Goal: Task Accomplishment & Management: Complete application form

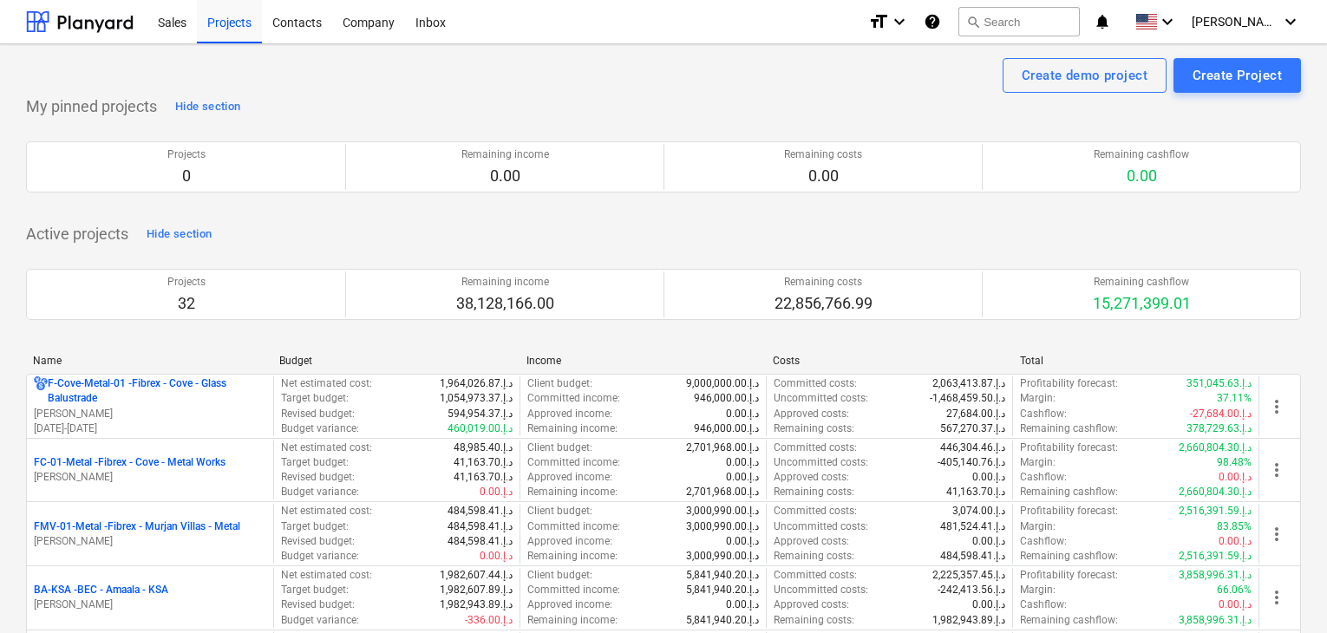
click at [166, 444] on div "FC-01-Metal - Fibrex - Cove - Metal Works [PERSON_NAME]" at bounding box center [150, 470] width 246 height 60
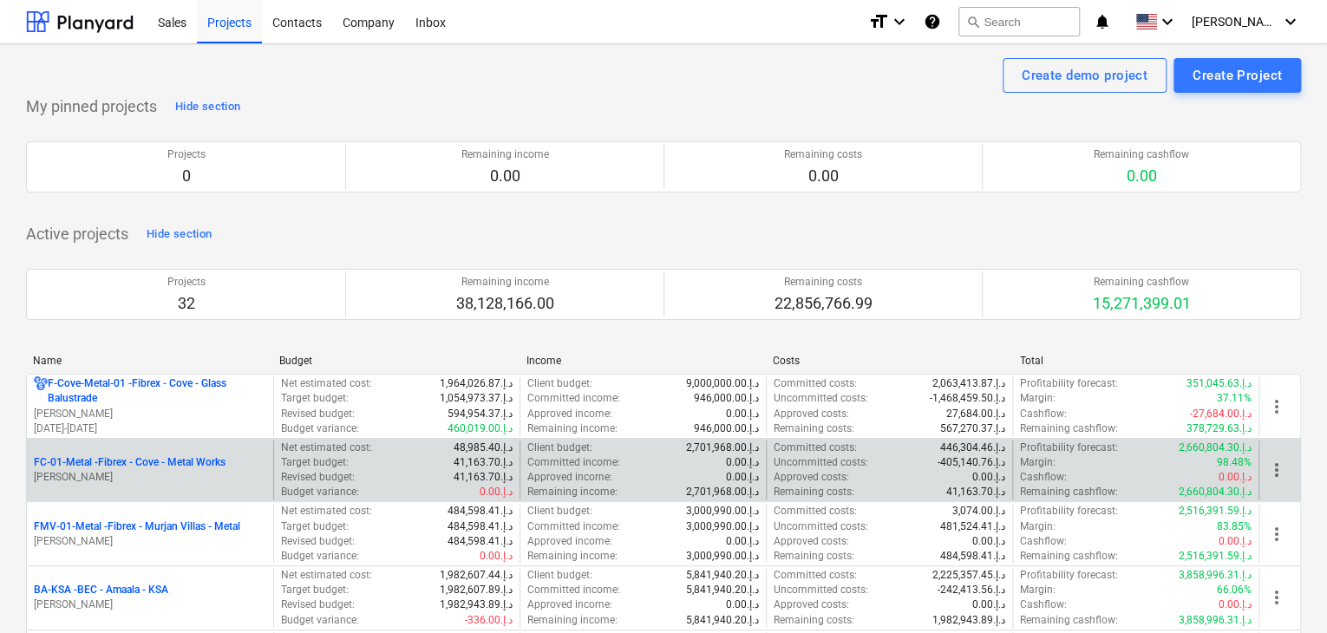
click at [150, 466] on p "FC-01-Metal - Fibrex - Cove - Metal Works" at bounding box center [130, 462] width 192 height 15
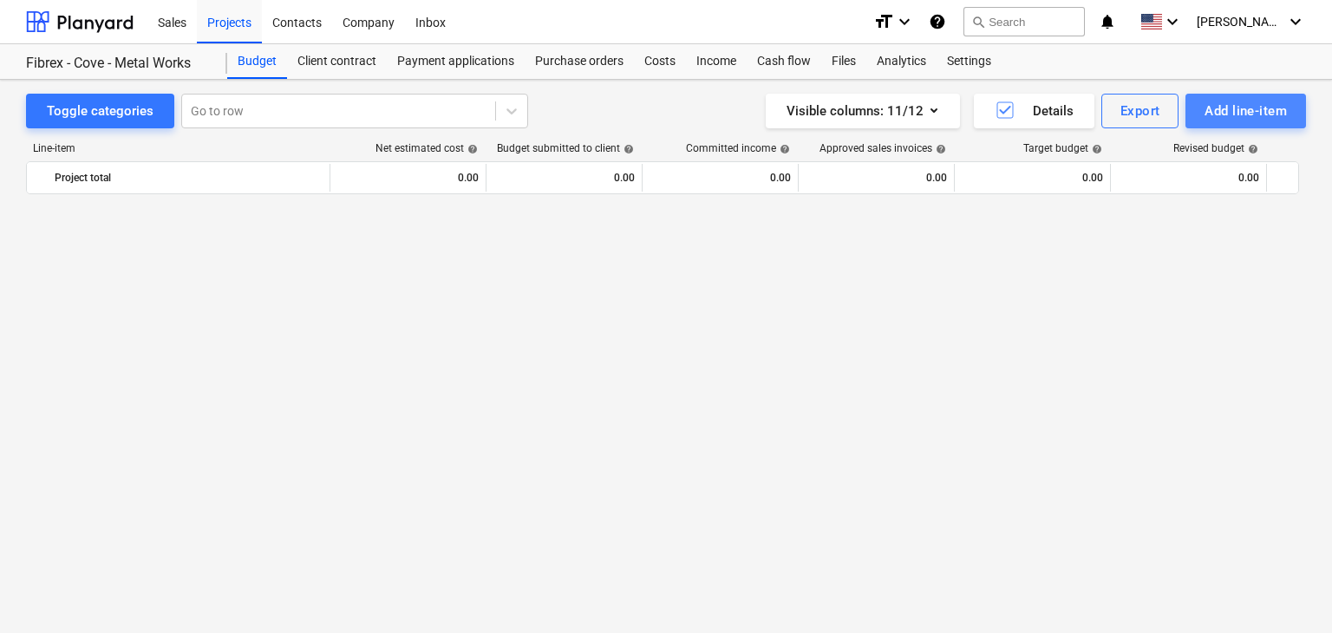
click at [1241, 108] on div "Add line-item" at bounding box center [1245, 111] width 82 height 23
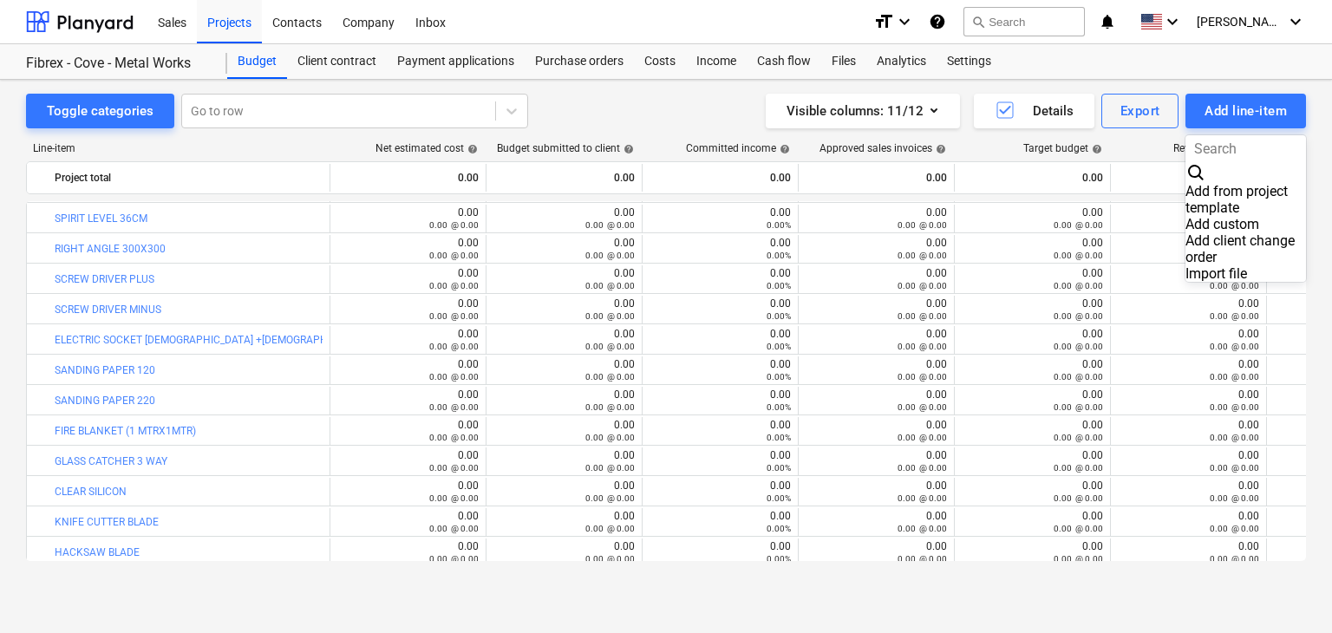
click at [1185, 216] on div "Add custom" at bounding box center [1245, 224] width 121 height 16
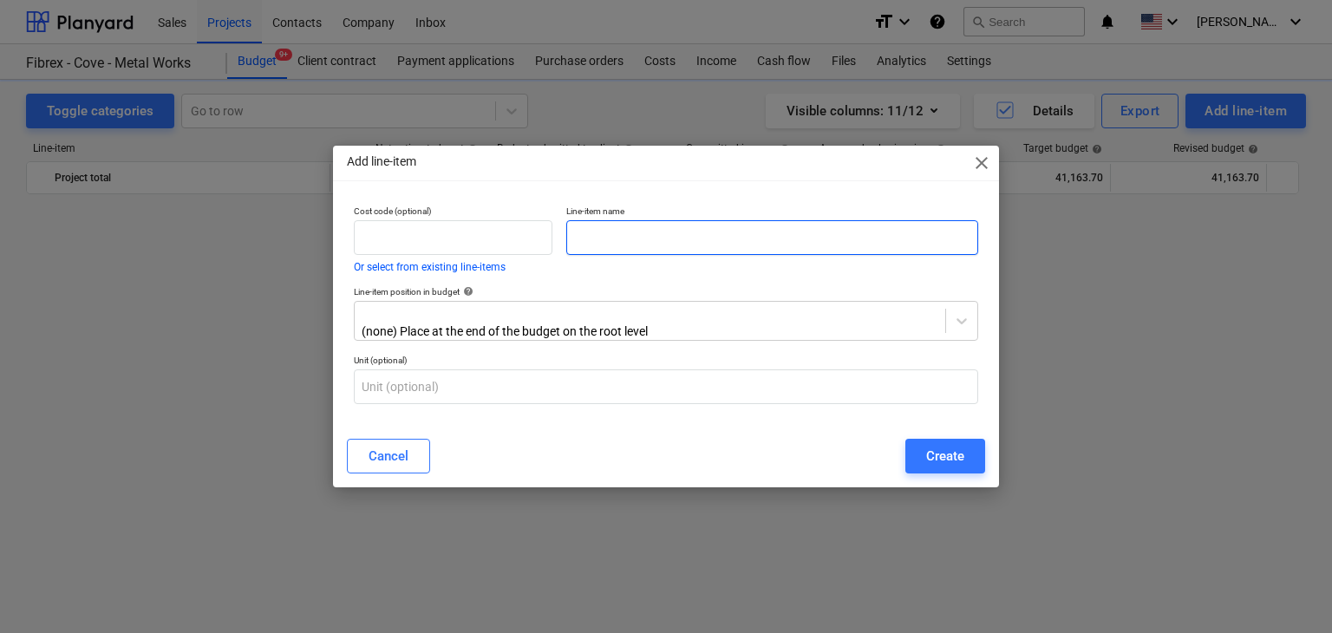
scroll to position [21302, 0]
click at [575, 235] on input "text" at bounding box center [772, 237] width 412 height 35
paste input "MS 13MM DIA PIPE X 2 MM THK @ 6 MTR LONG"
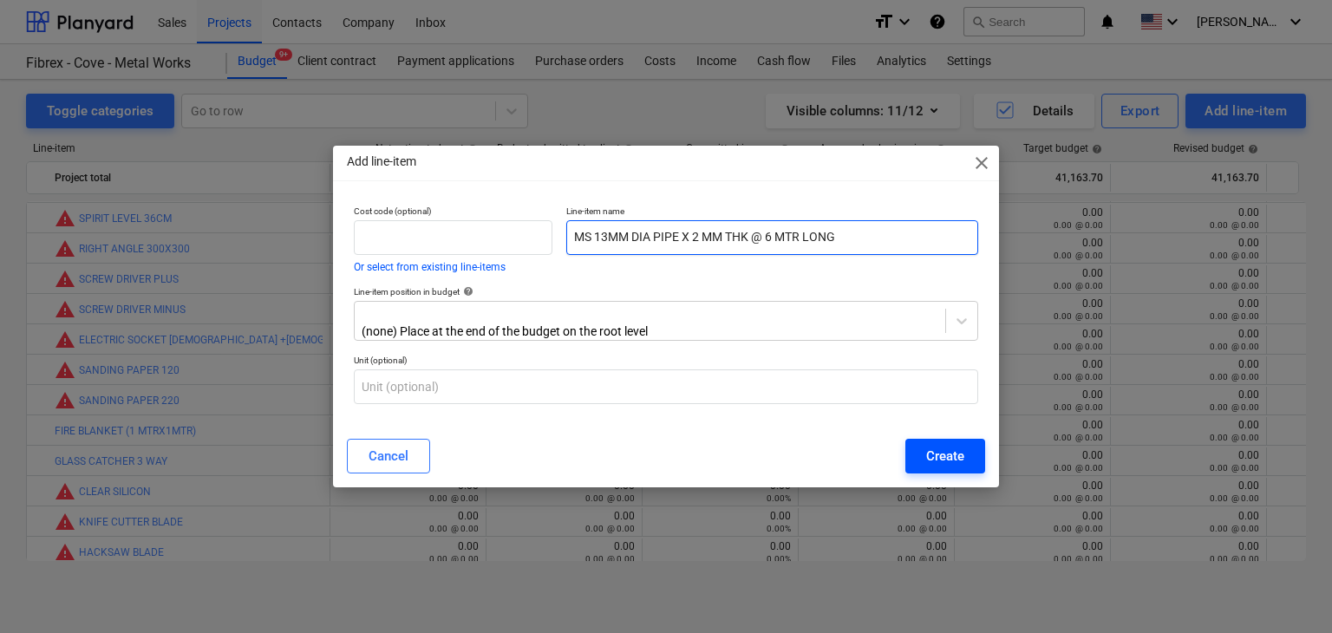
type input "MS 13MM DIA PIPE X 2 MM THK @ 6 MTR LONG"
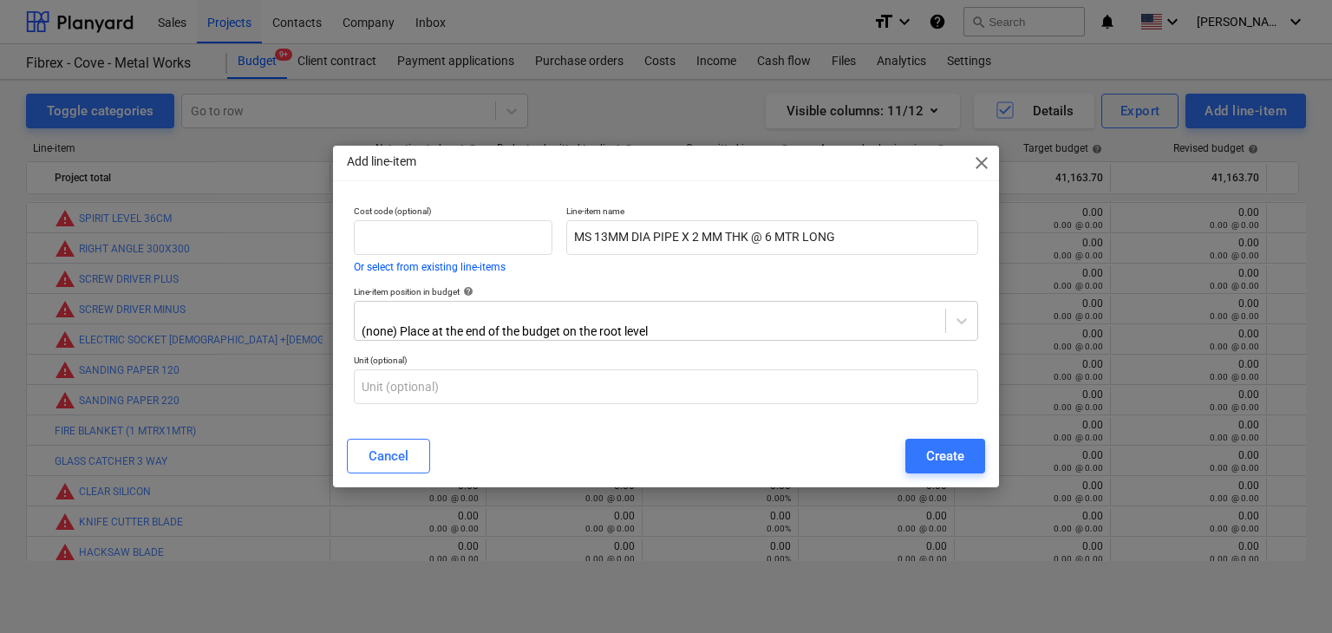
click at [948, 466] on button "Create" at bounding box center [945, 456] width 80 height 35
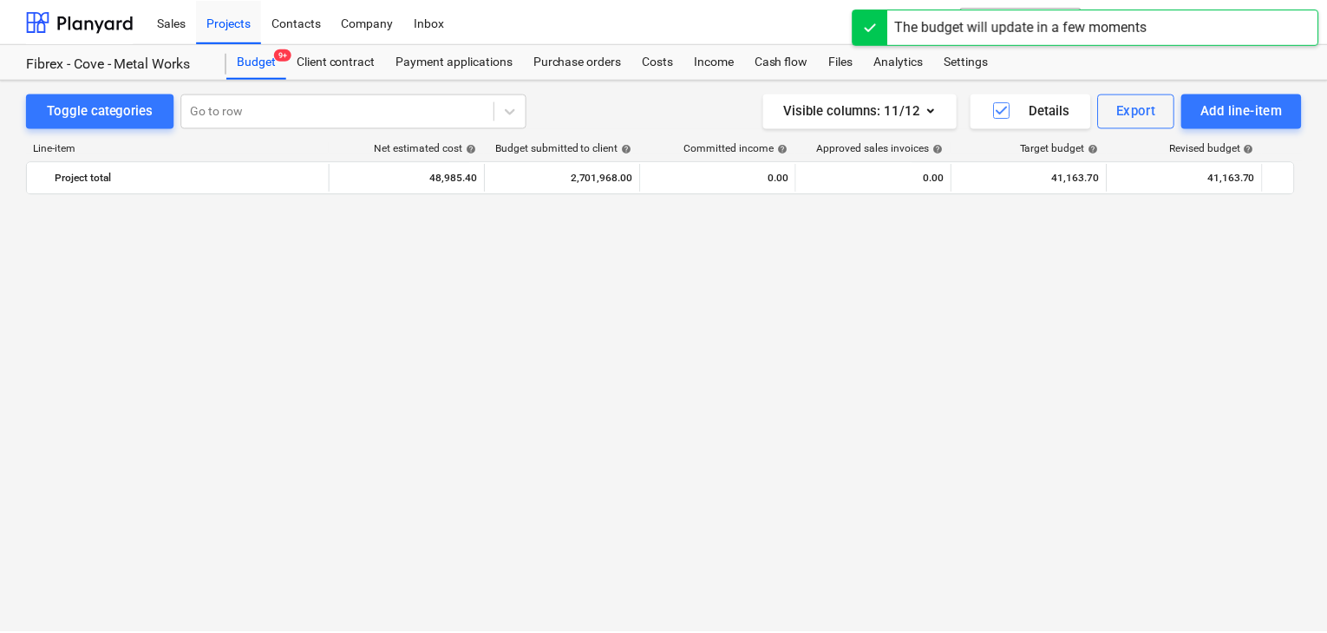
scroll to position [21302, 0]
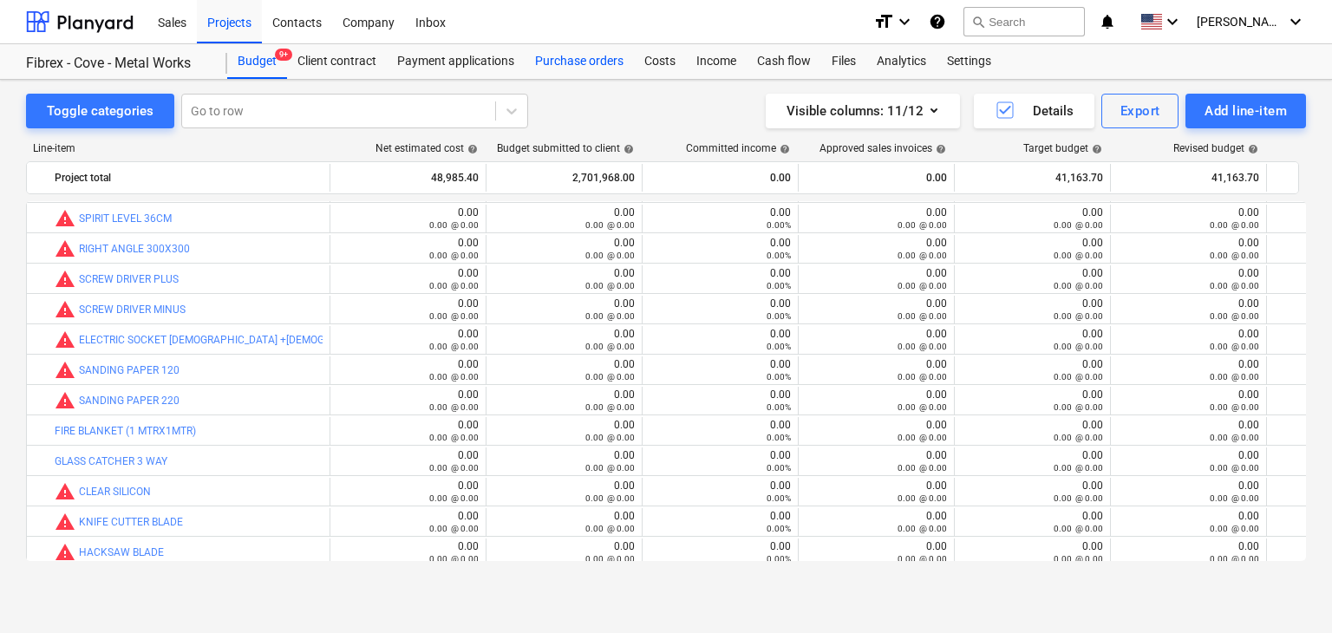
click at [579, 62] on div "Purchase orders" at bounding box center [579, 61] width 109 height 35
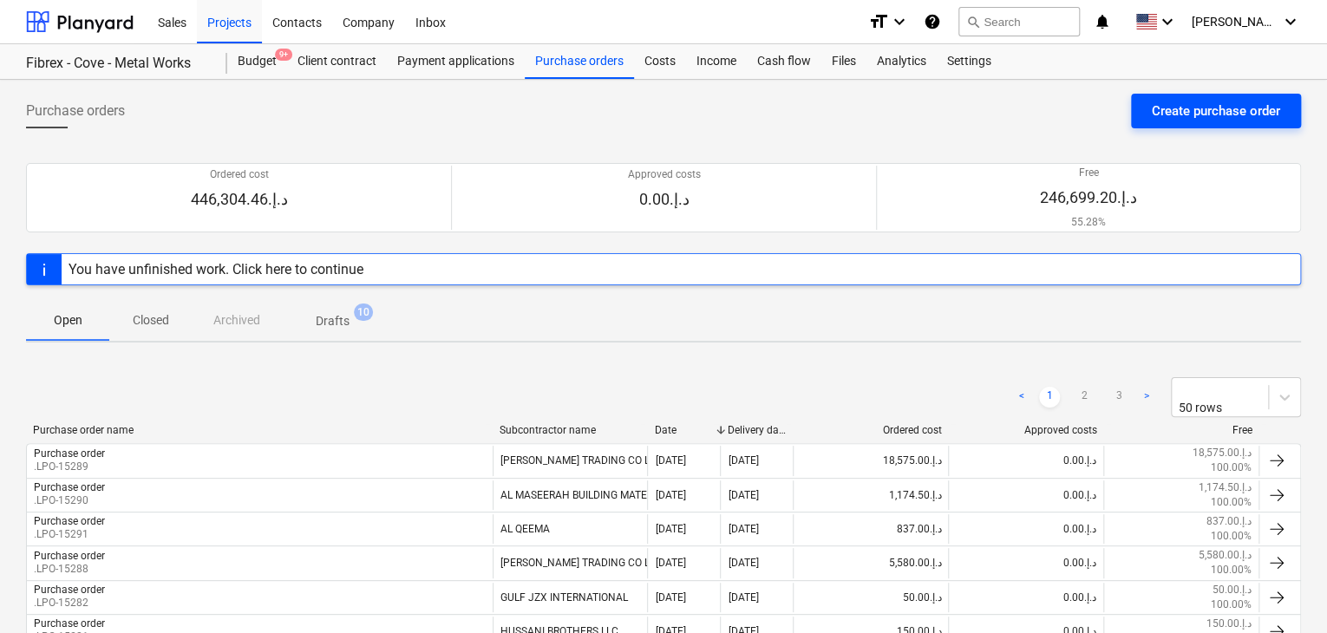
click at [1214, 115] on div "Create purchase order" at bounding box center [1215, 111] width 128 height 23
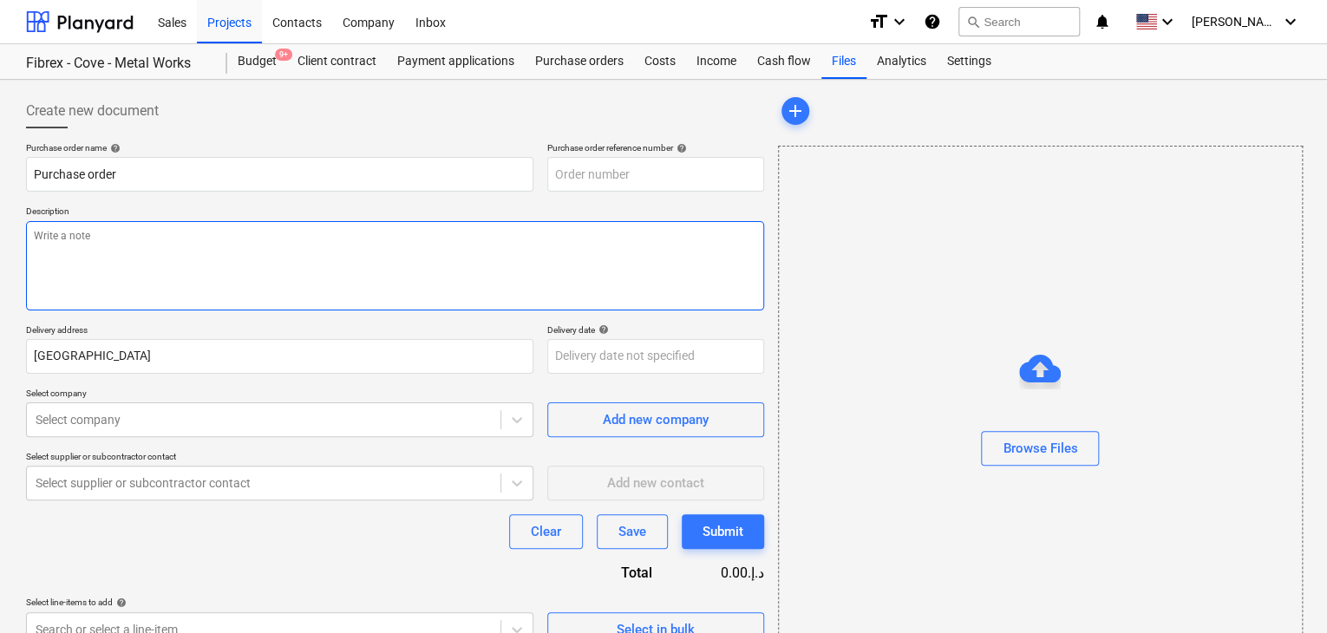
click at [609, 248] on textarea at bounding box center [395, 265] width 738 height 89
type textarea "x"
type input "FC-01-Metal-PO-258"
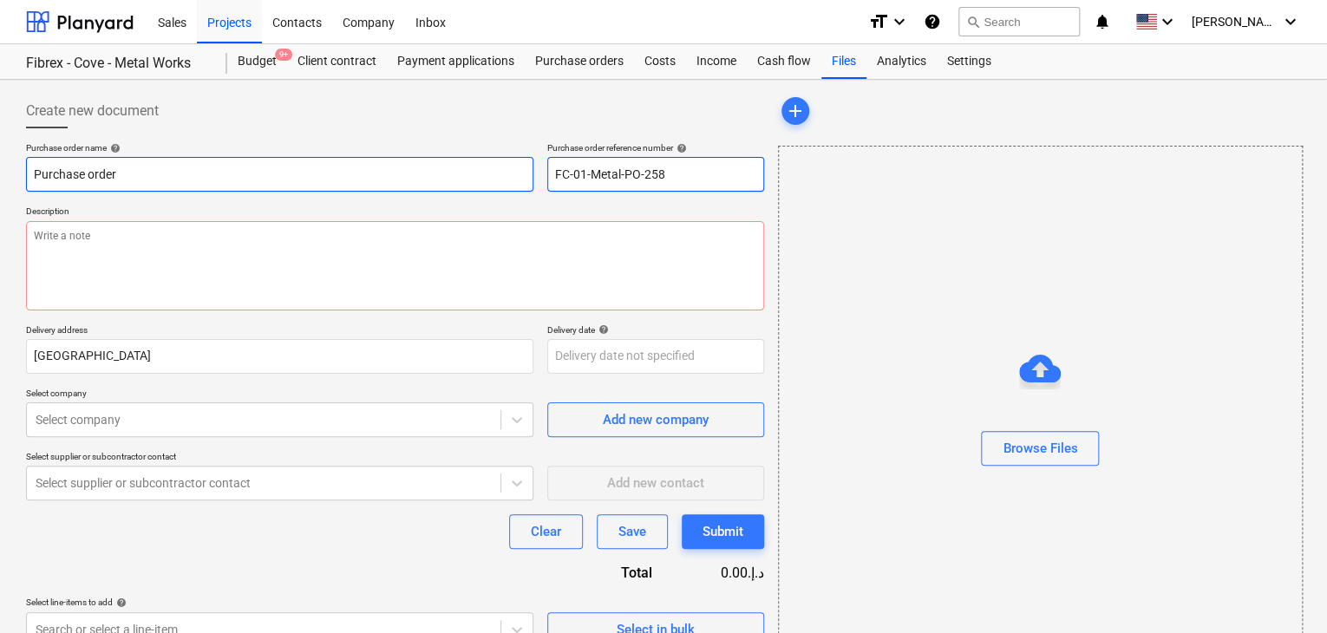
drag, startPoint x: 660, startPoint y: 177, endPoint x: 449, endPoint y: 178, distance: 210.7
click at [449, 178] on div "Purchase order name help Purchase order Purchase order reference number help FC…" at bounding box center [395, 166] width 738 height 49
type textarea "x"
type input "."
type textarea "x"
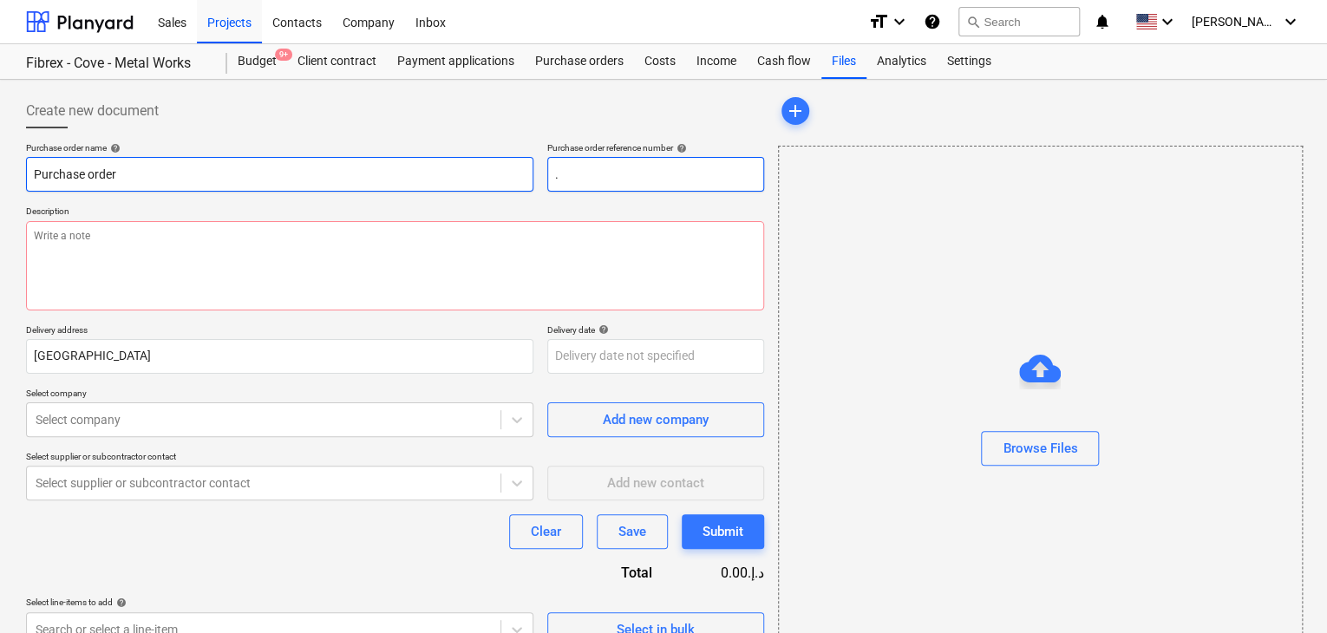
type input ".L"
type textarea "x"
type input ".LP"
type textarea "x"
type input ".LPO"
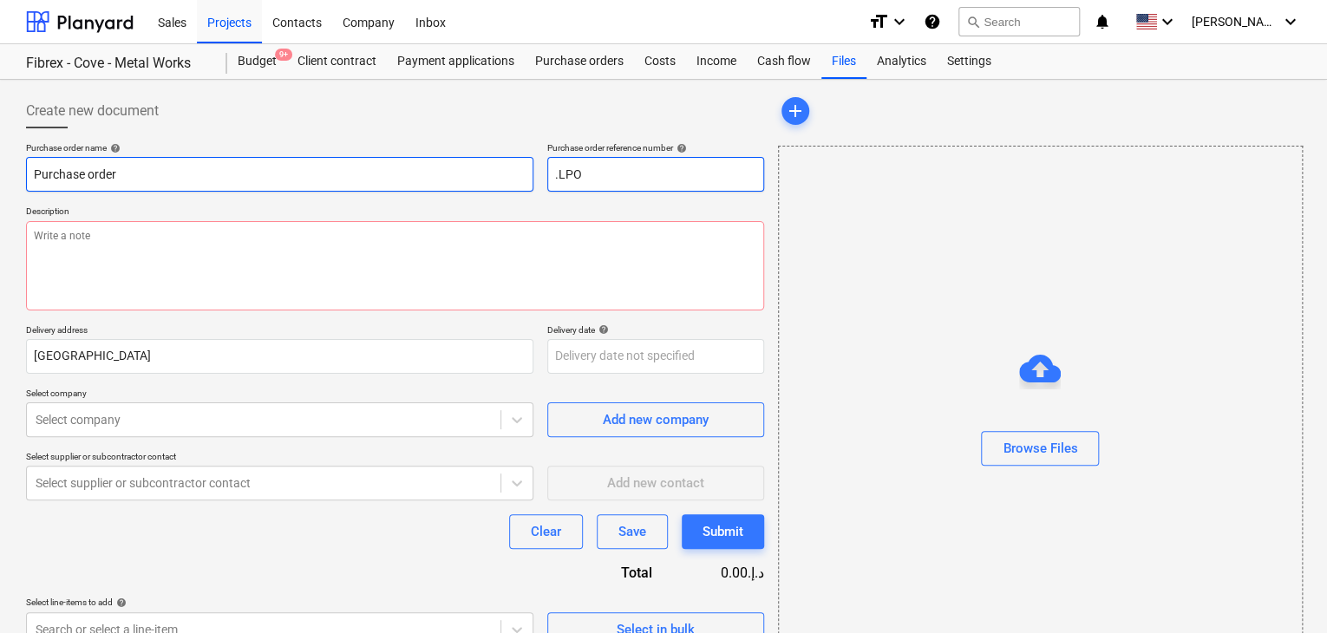
type textarea "x"
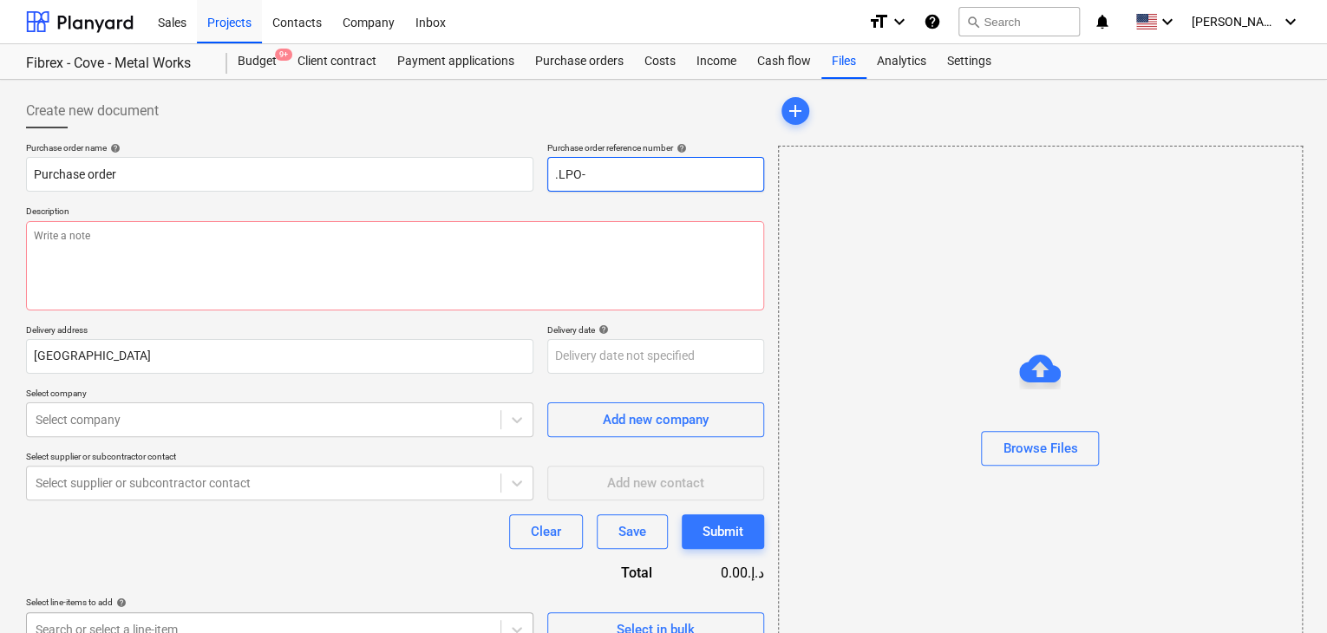
type input ".LPO-"
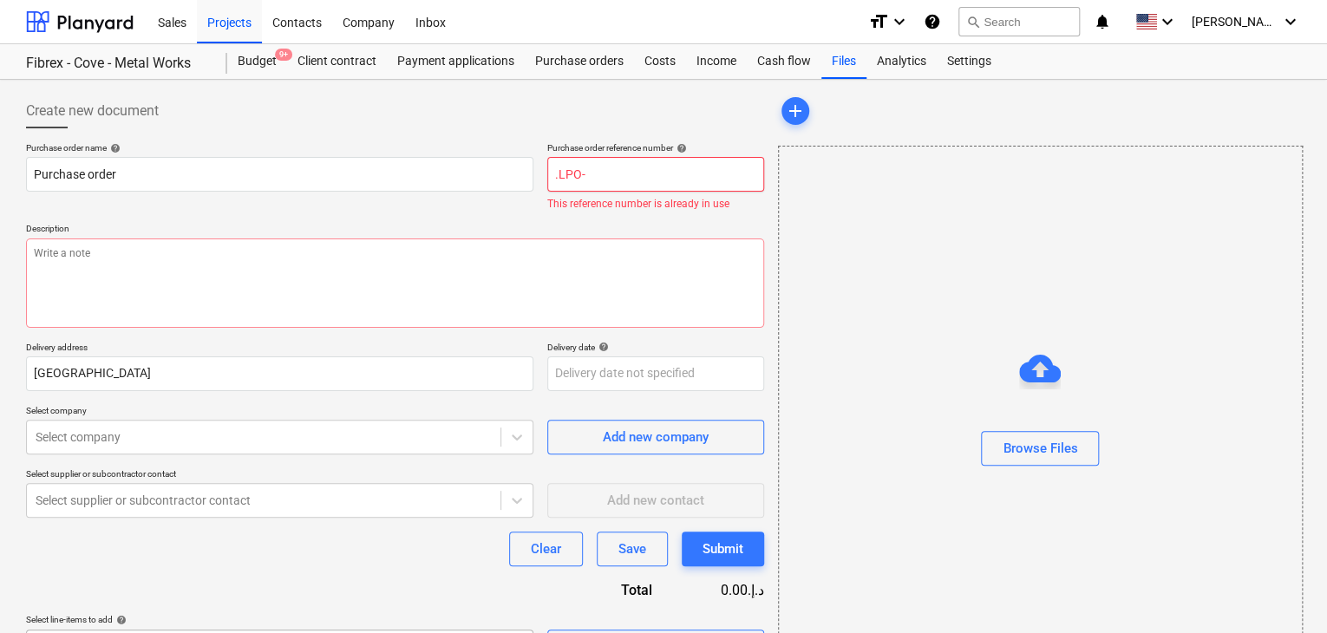
type textarea "x"
type input ".LPO-1"
type textarea "x"
type input ".LPO-15"
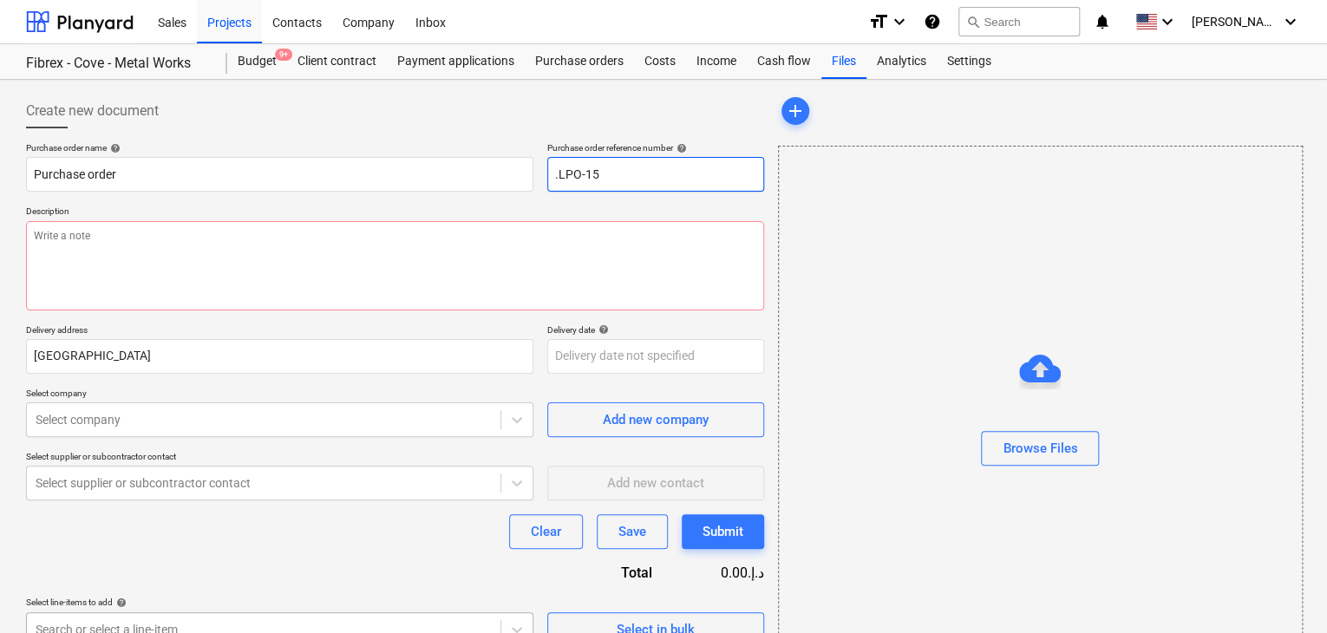
type textarea "x"
type input ".LPO-153"
type textarea "x"
type input ".LPO-1531"
type textarea "x"
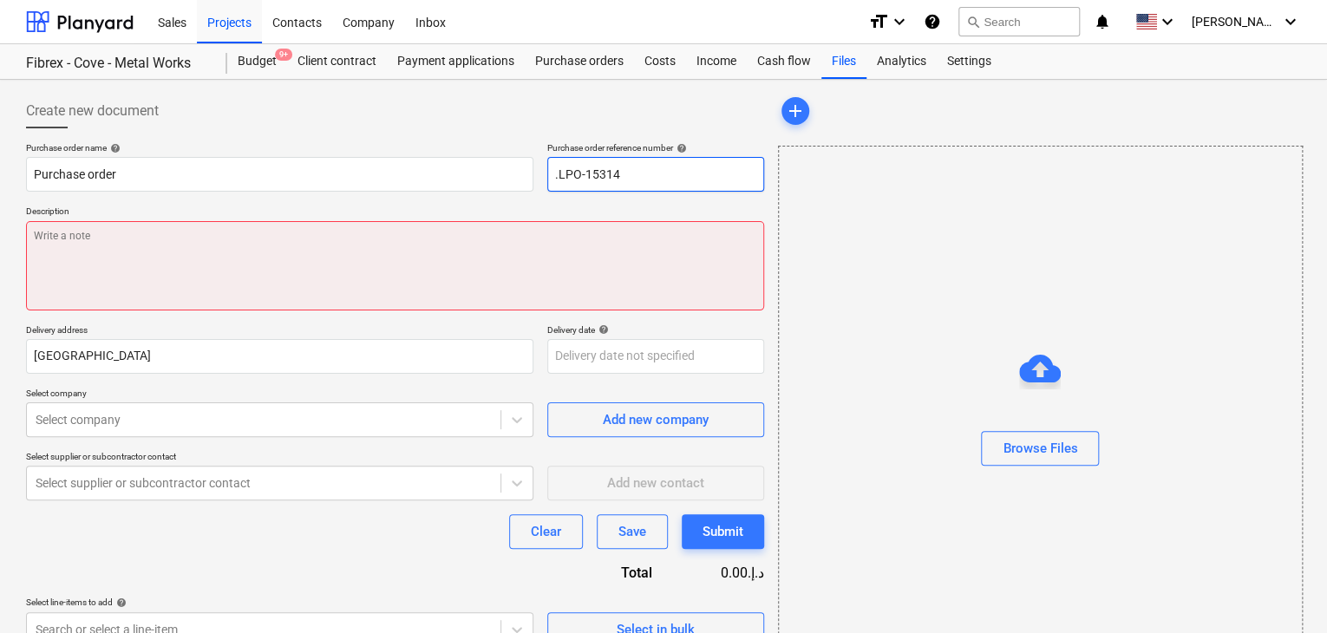
type input ".LPO-15314"
click at [83, 250] on textarea at bounding box center [395, 265] width 738 height 89
type textarea "x"
type textarea "1"
type textarea "x"
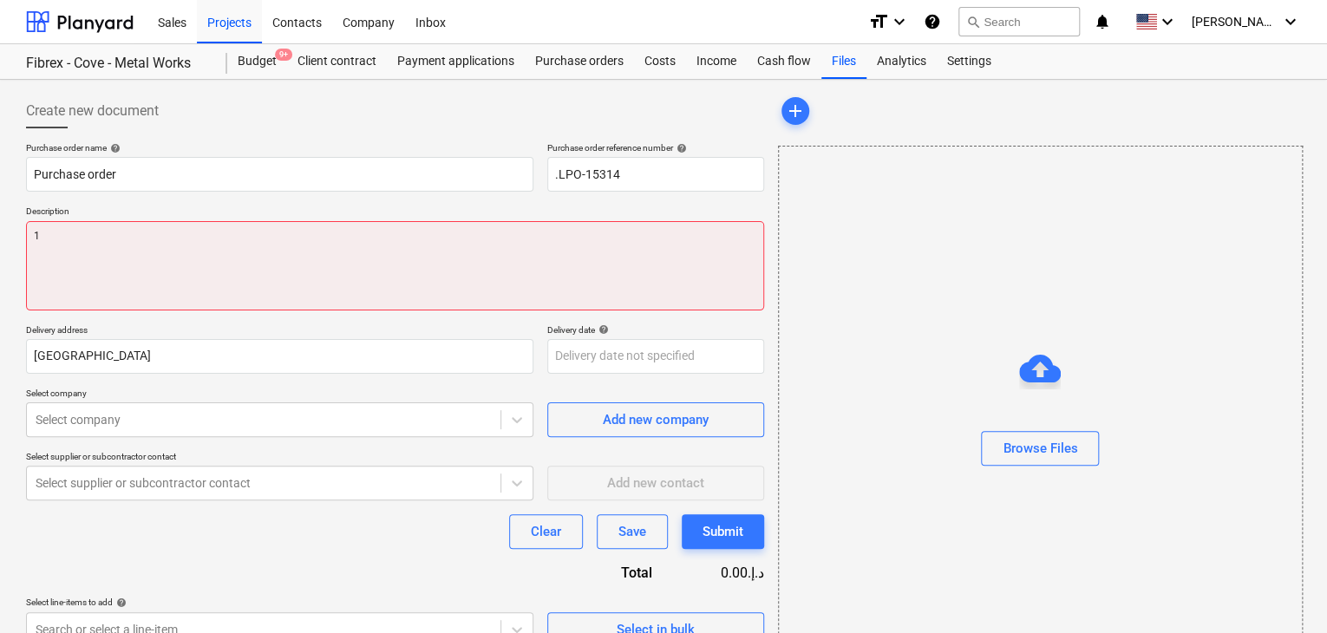
type textarea "14"
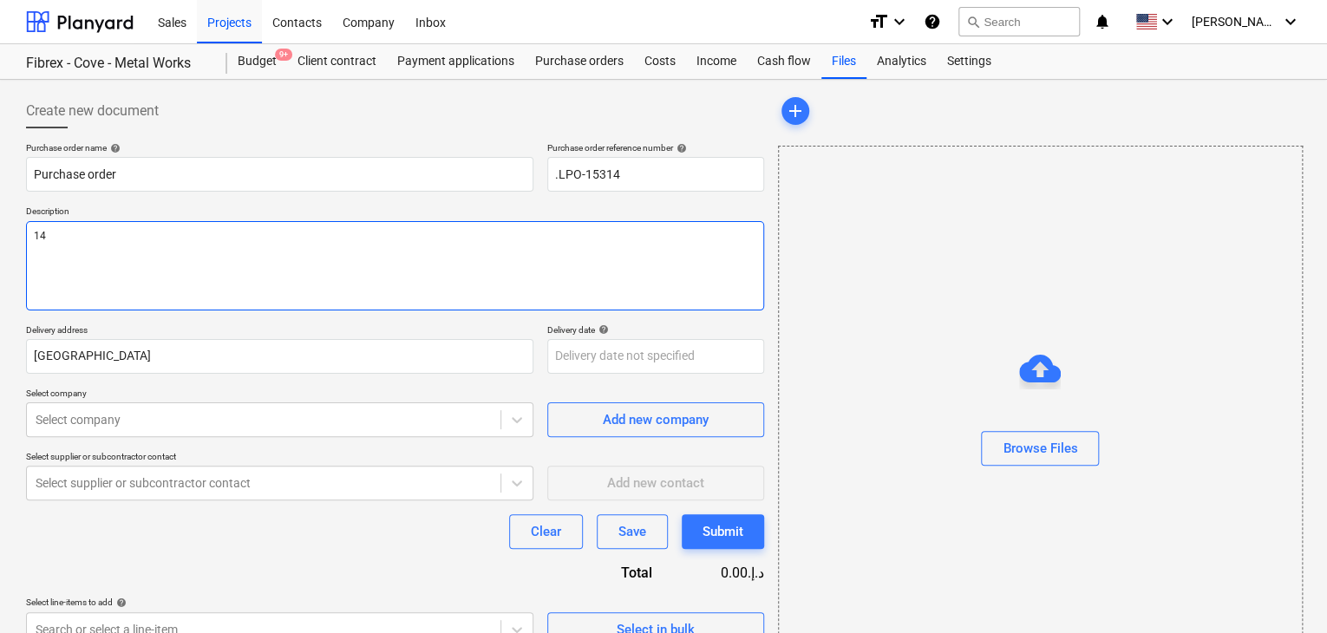
type textarea "x"
type textarea "14/"
type textarea "x"
type textarea "14/A"
type textarea "x"
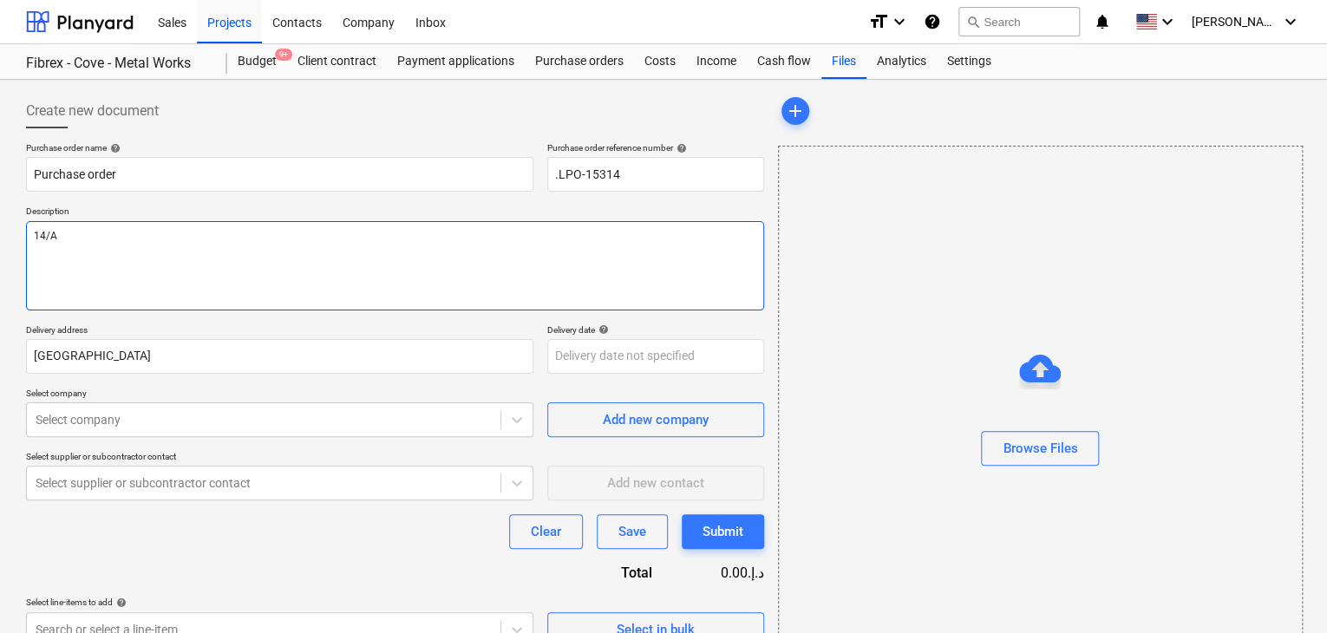
type textarea "14/AU"
type textarea "x"
type textarea "14/AUG"
type textarea "x"
type textarea "14/AUG/"
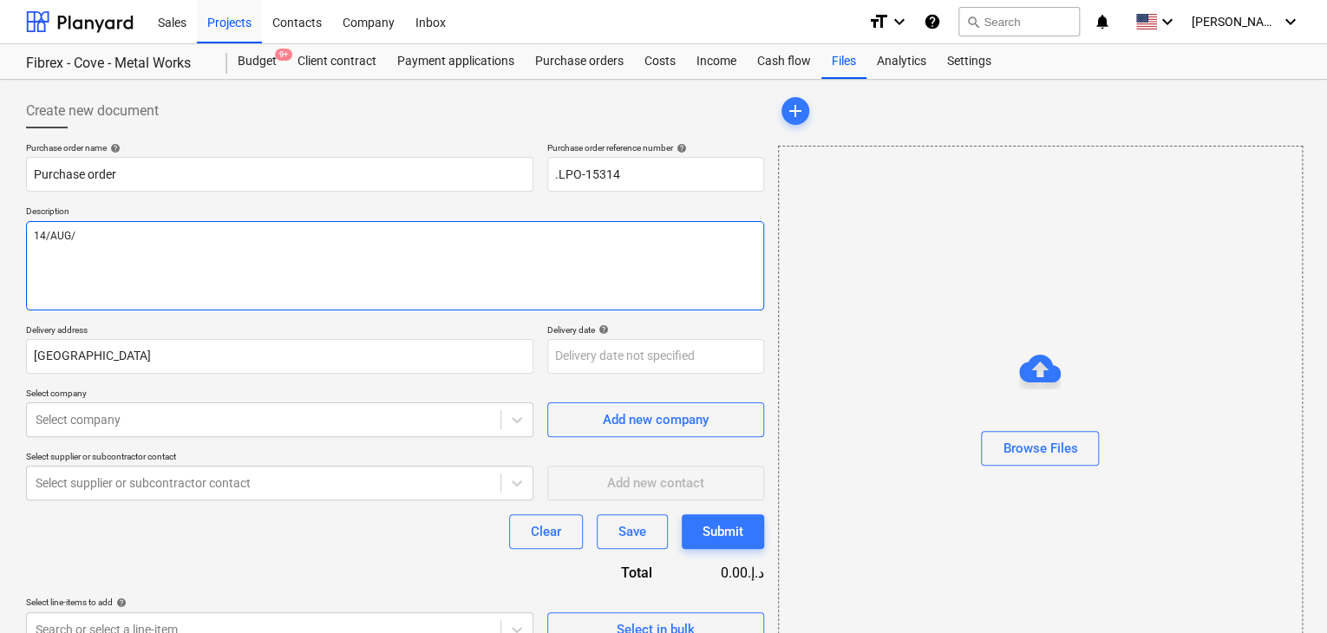
type textarea "x"
type textarea "14/[DATE]"
type textarea "x"
type textarea "[DATE]"
type textarea "x"
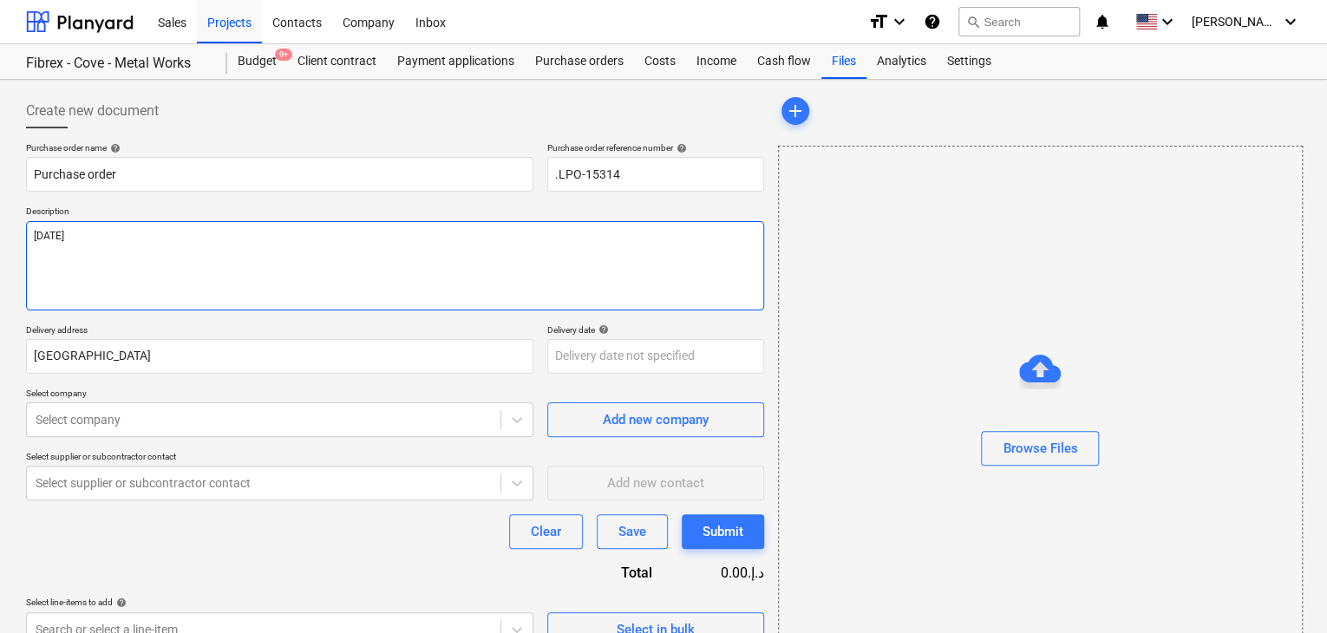
type textarea "[DATE]"
type textarea "x"
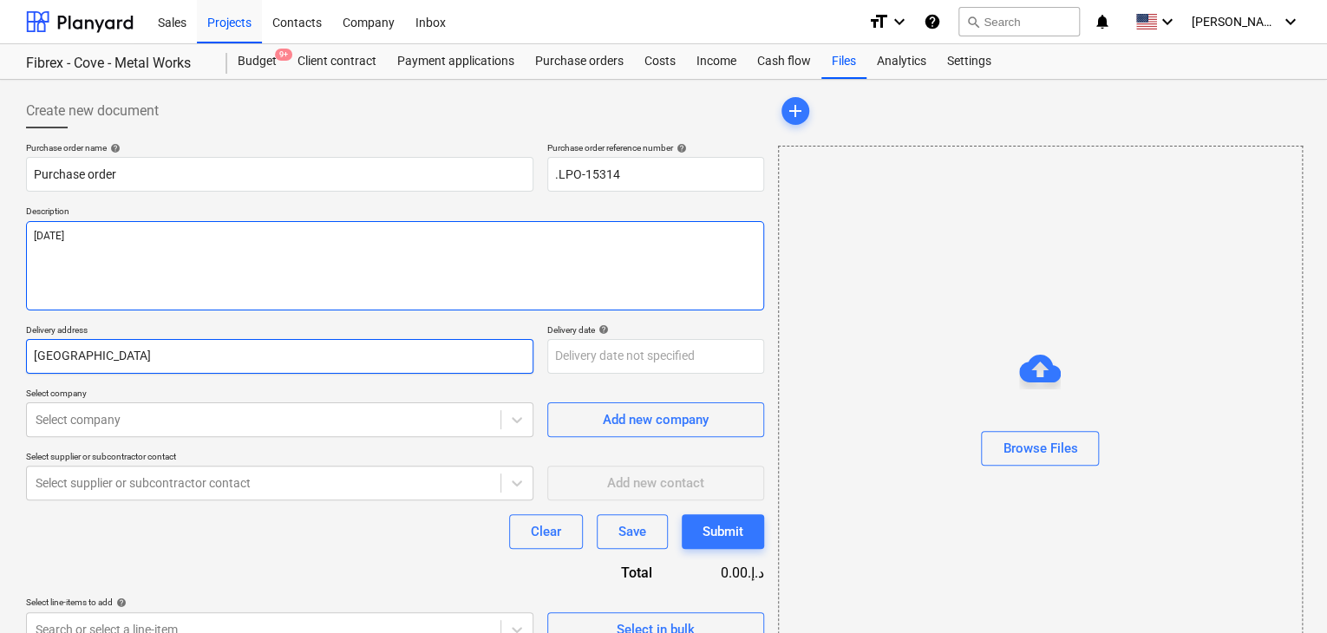
type textarea "[DATE]"
type textarea "x"
click at [157, 342] on input "[GEOGRAPHIC_DATA]" at bounding box center [279, 356] width 507 height 35
type input "Duba"
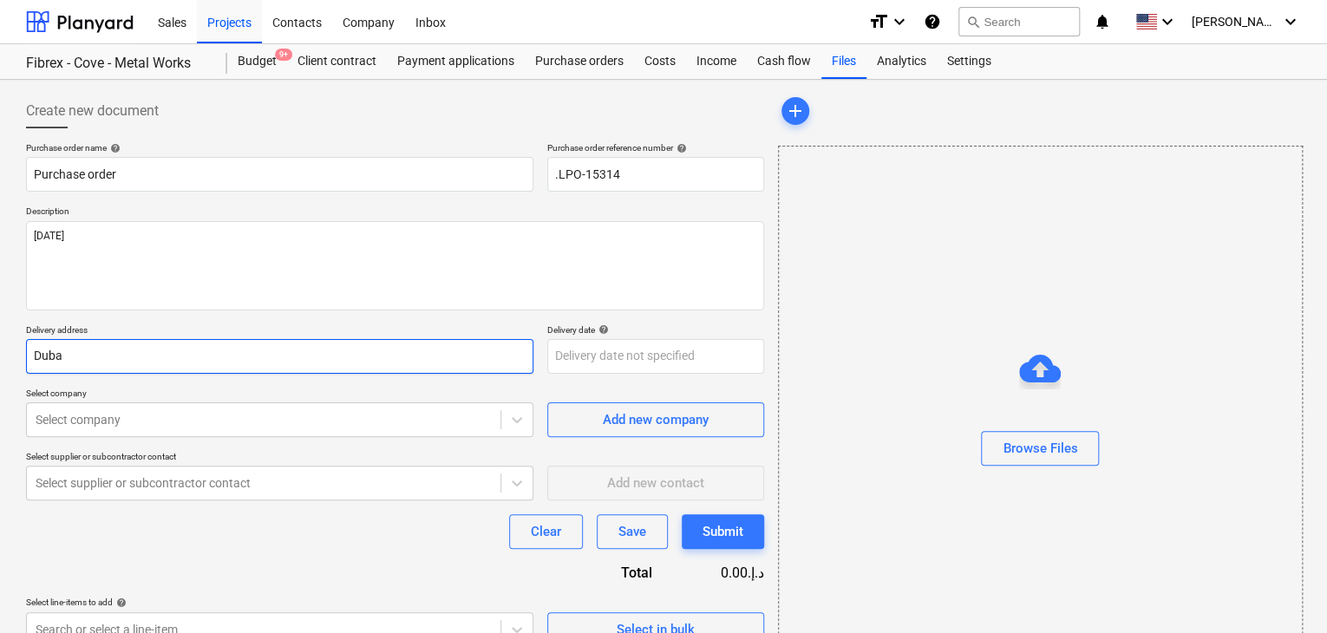
type textarea "x"
type input "Dub"
type textarea "x"
type input "Du"
type textarea "x"
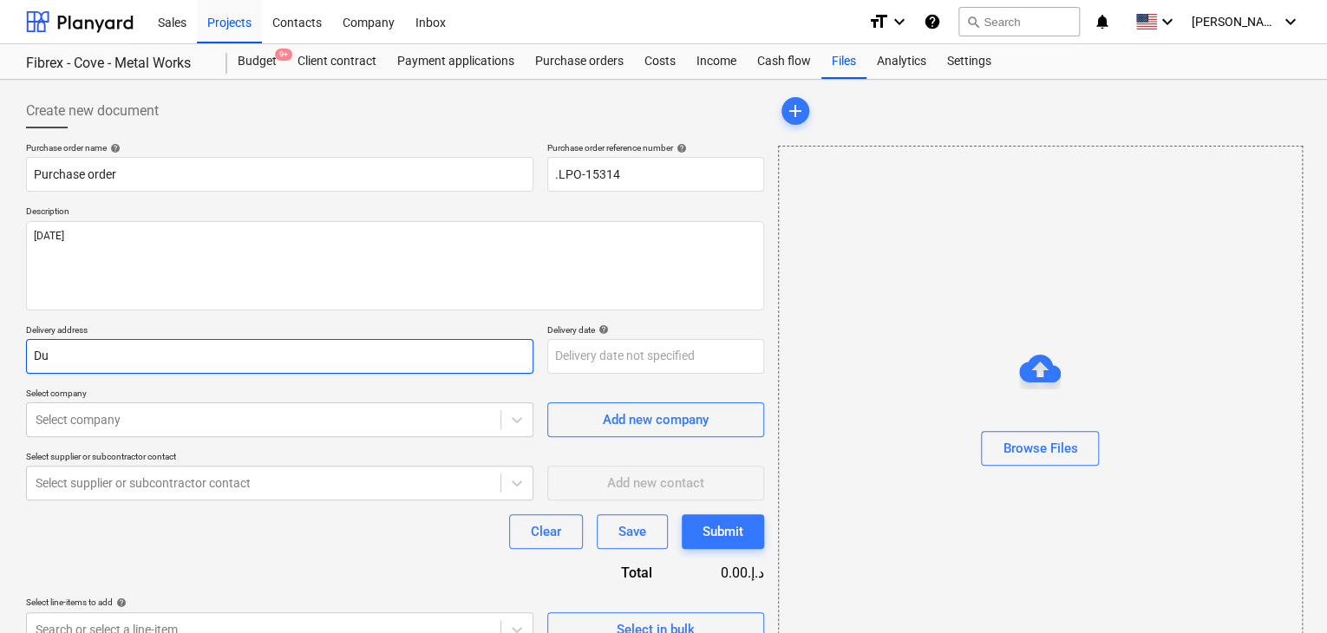
type input "D"
type textarea "x"
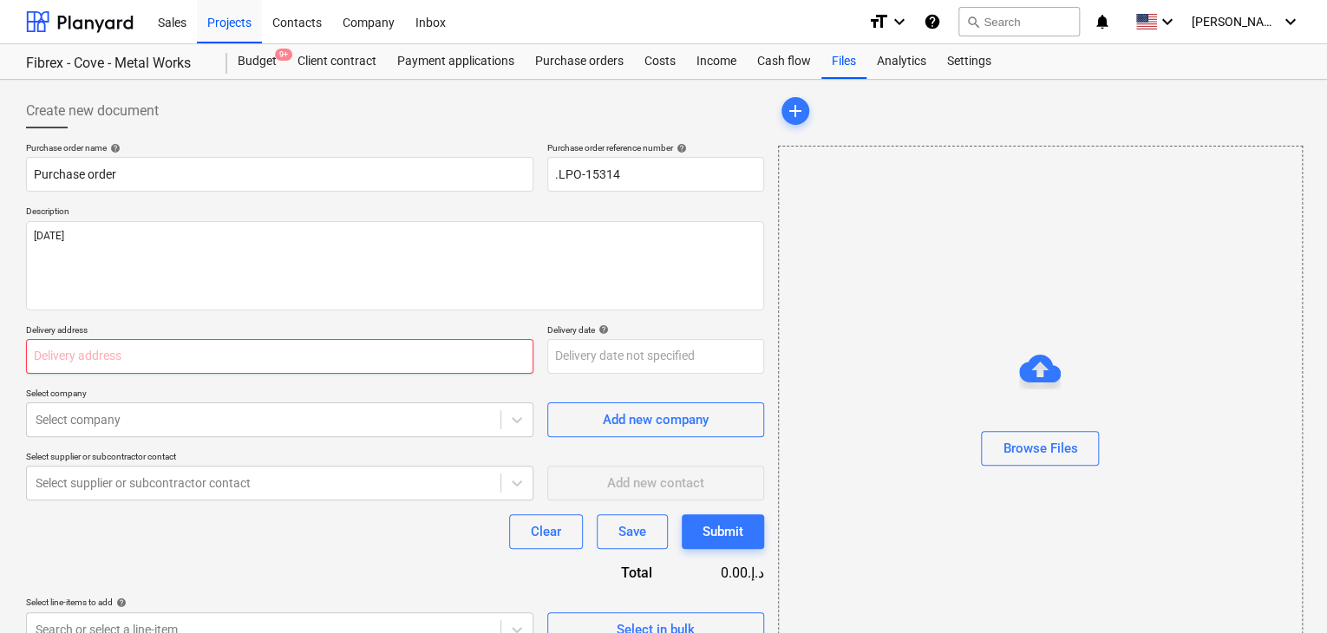
type textarea "x"
type input "L"
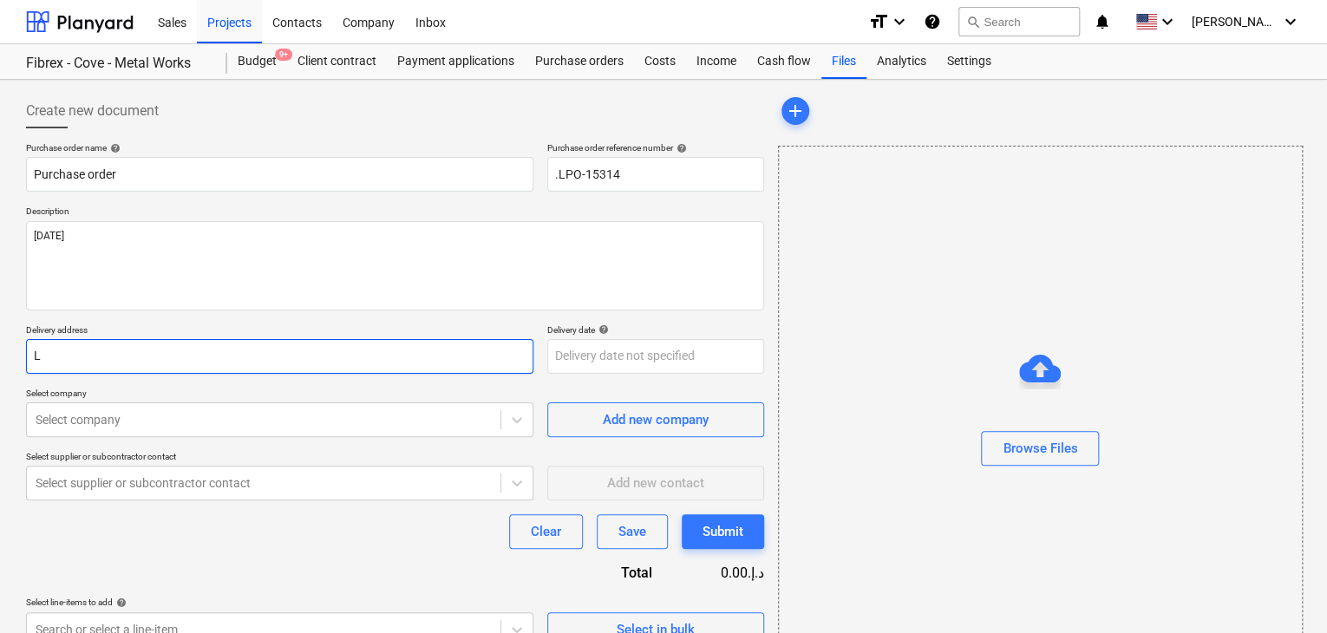
type textarea "x"
type input "LU"
type textarea "x"
type input "LUC"
type textarea "x"
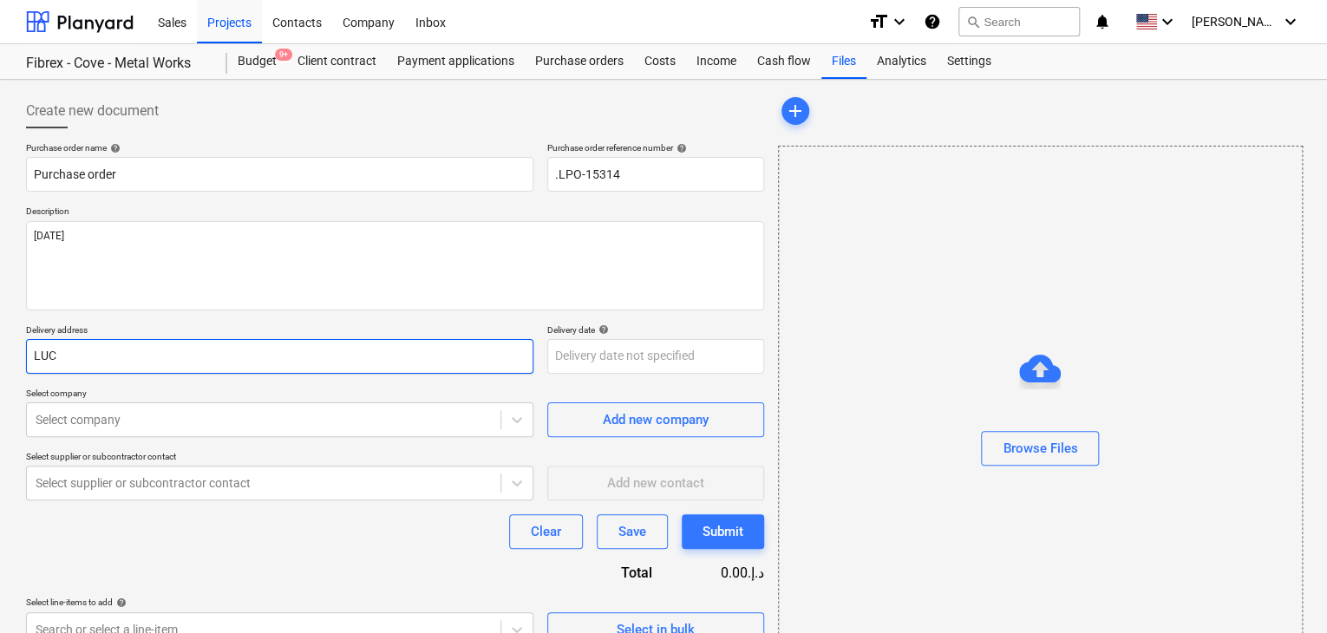
type input "LUCK"
type textarea "x"
type input "LUCKY"
type textarea "x"
type input "LUCKY"
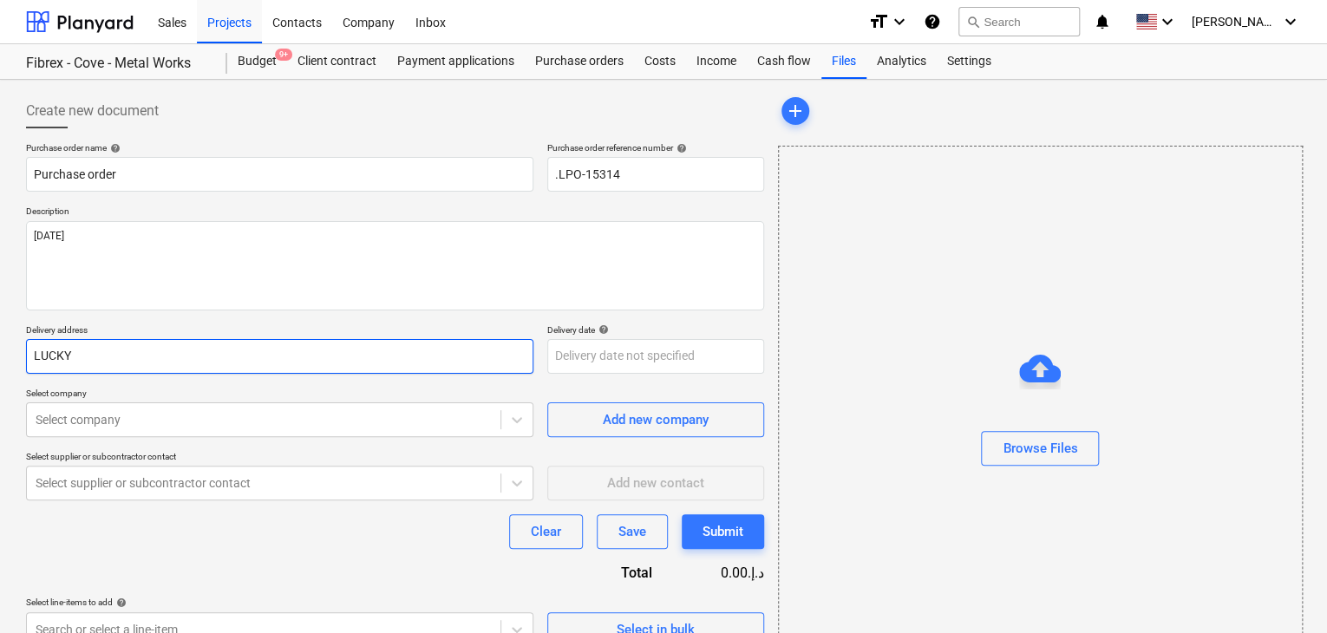
type textarea "x"
type input "LUCKY E"
type textarea "x"
type input "LUCKY EN"
type textarea "x"
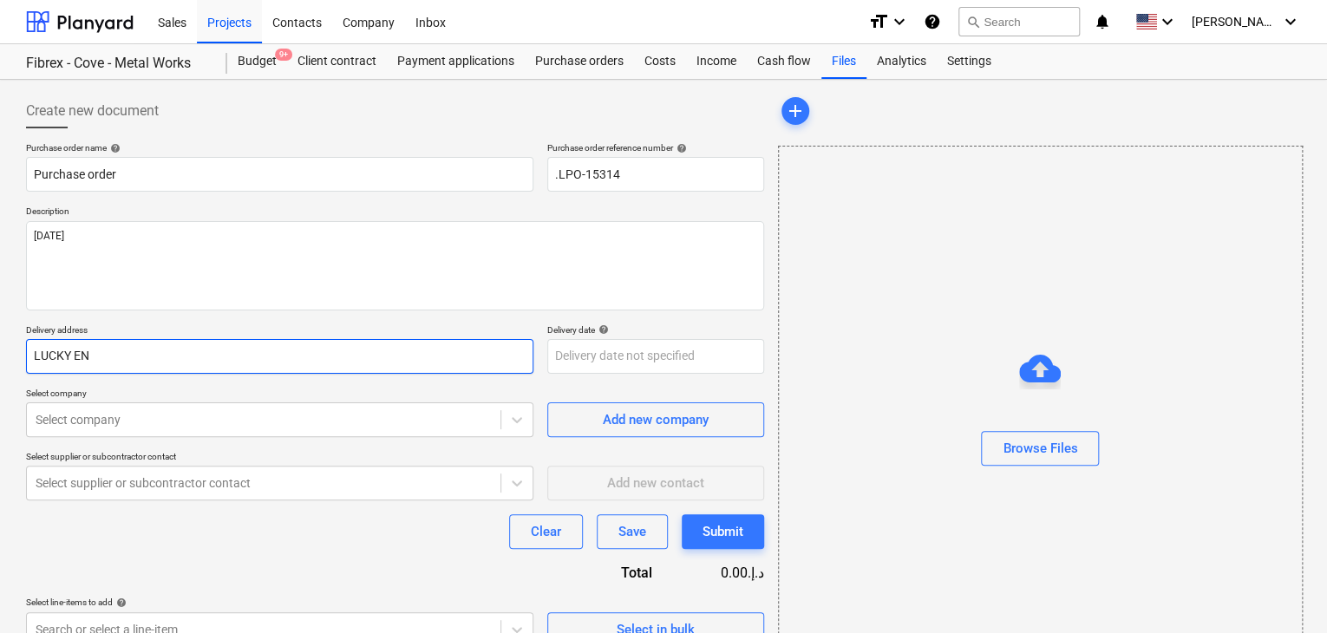
type input "LUCKY ENG"
type textarea "x"
type input "LUCKY ENGI"
type textarea "x"
type input "LUCKY ENGIN"
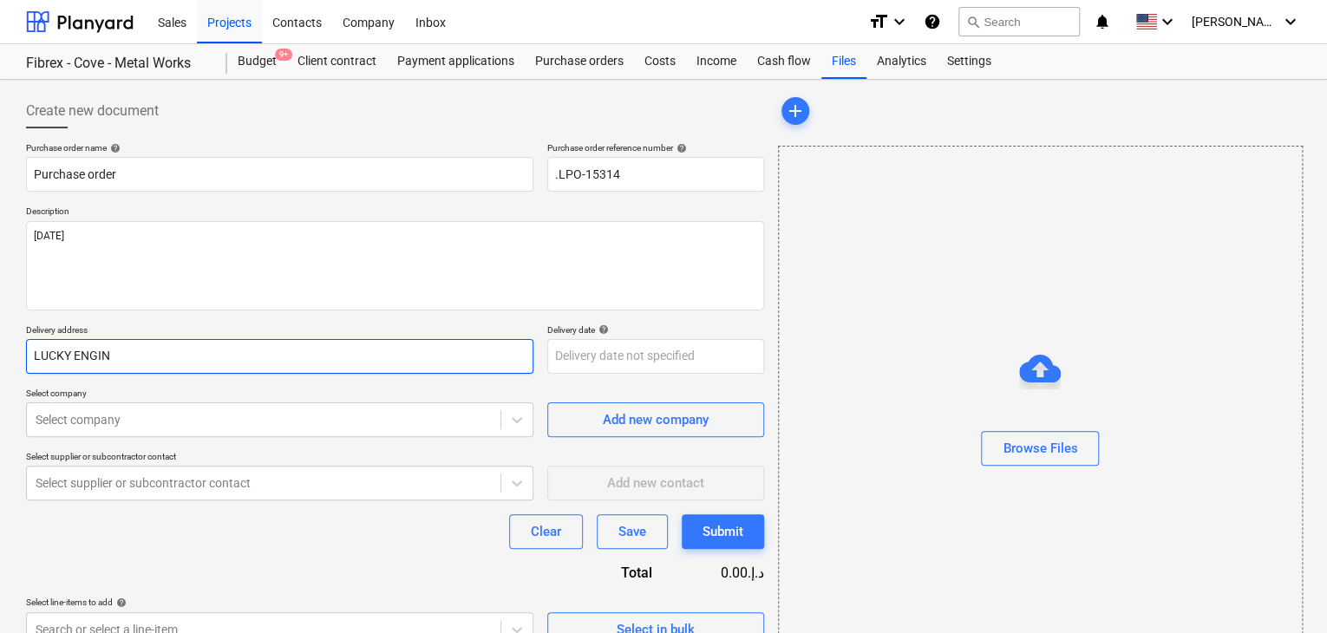
type textarea "x"
type input "LUCKY ENGINE"
type textarea "x"
type input "LUCKY ENGINEE"
type textarea "x"
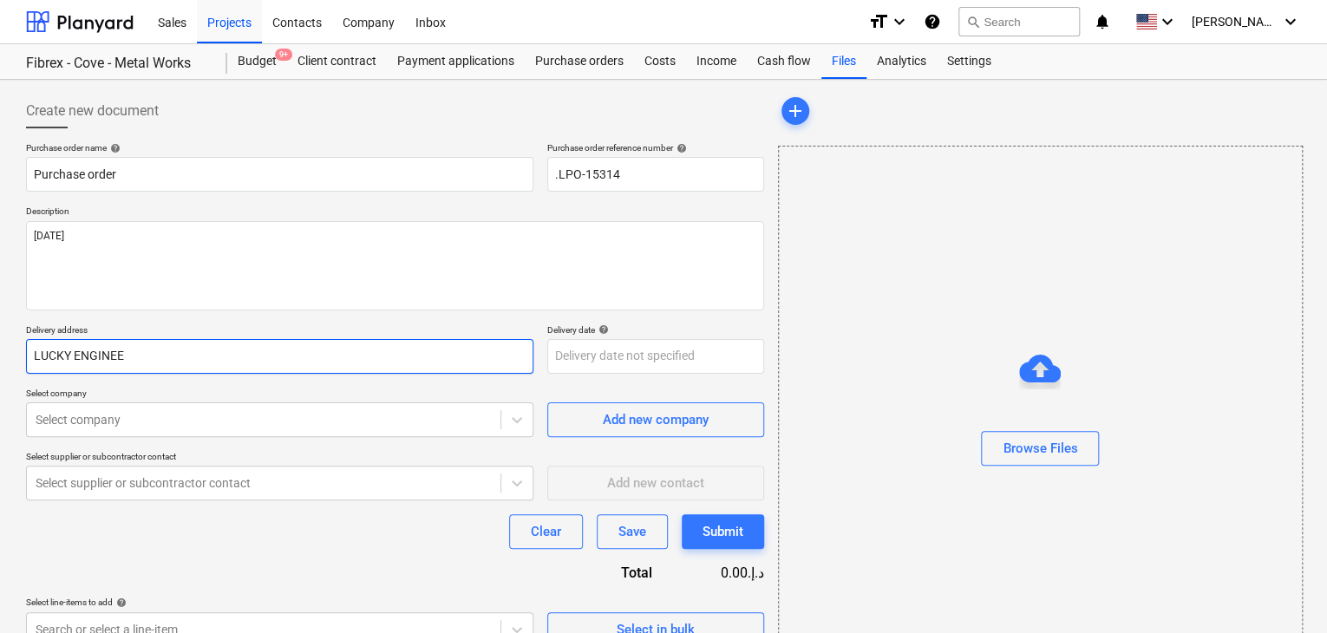
type input "LUCKY ENGINEER"
type textarea "x"
type input "LUCKY ENGINEERI"
type textarea "x"
type input "LUCKY ENGINEERIN"
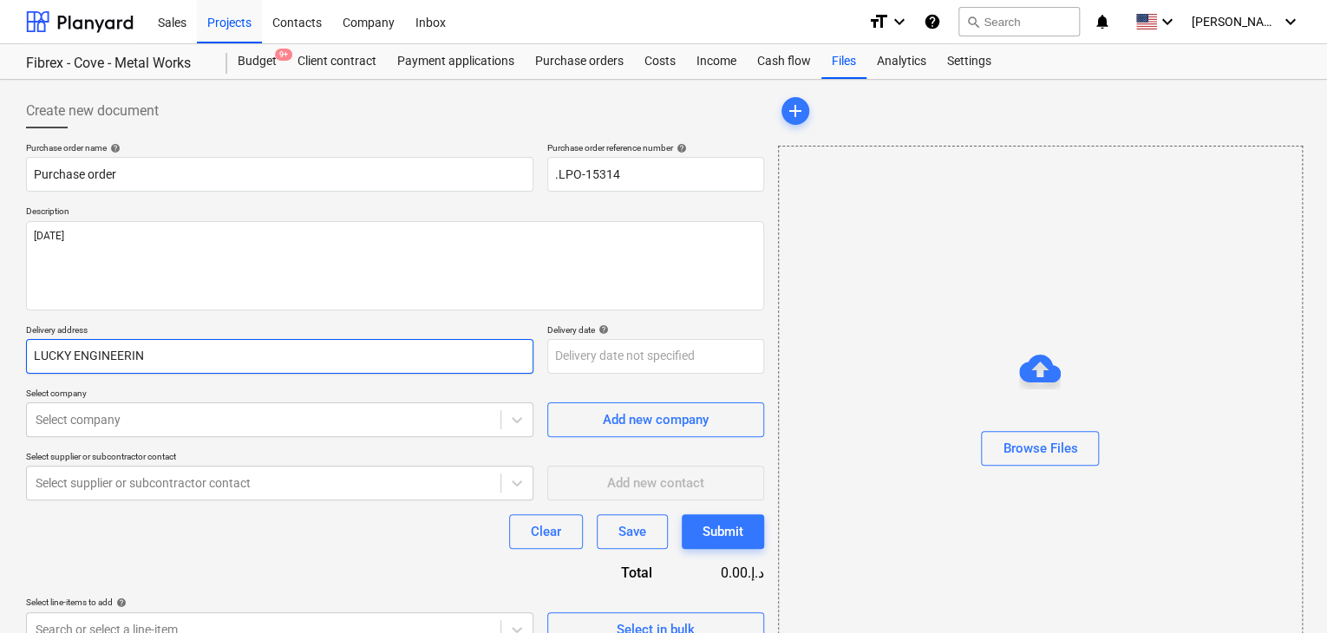
type textarea "x"
type input "LUCKY ENGINEERING"
type textarea "x"
type input "LUCKY ENGINEERING"
type textarea "x"
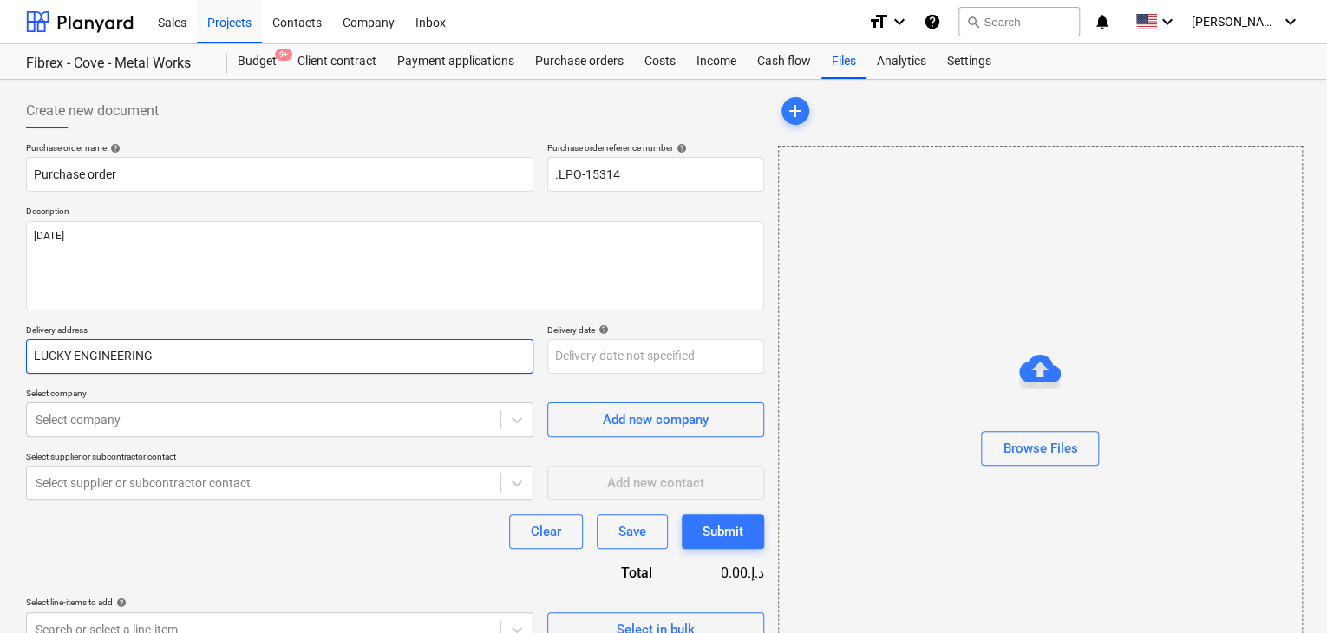
type input "LUCKY ENGINEERING S"
type textarea "x"
type input "LUCKY ENGINEERING SE"
type textarea "x"
type input "LUCKY ENGINEERING SERV"
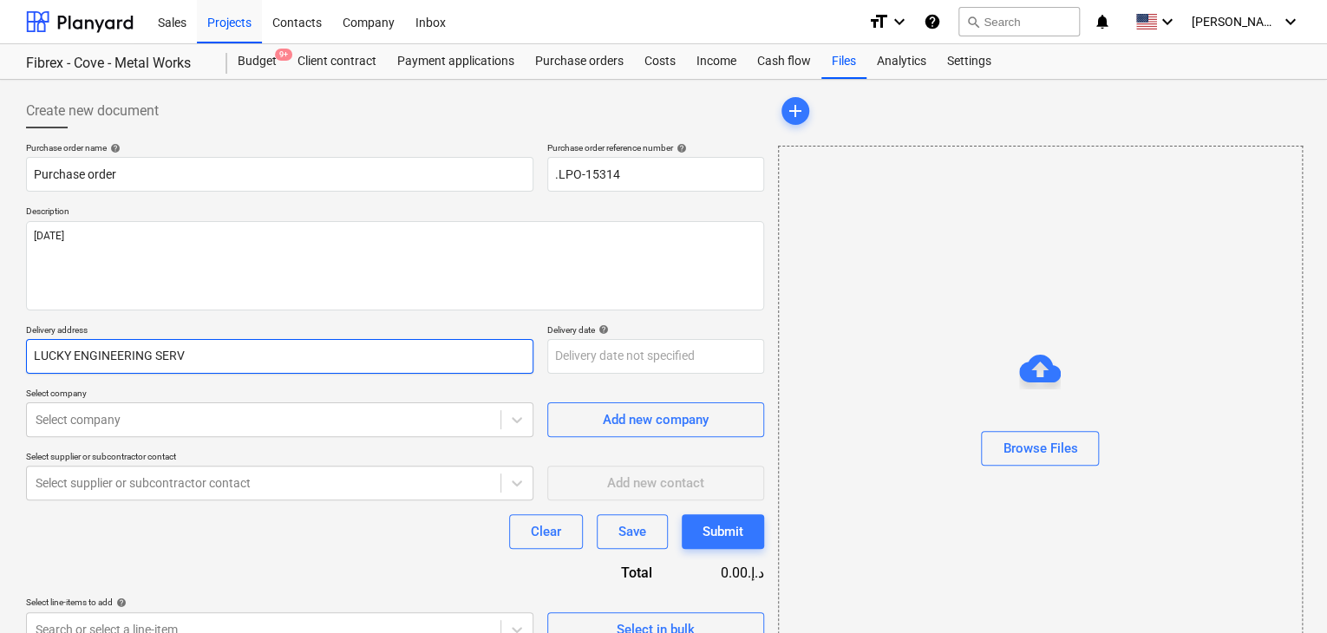
type textarea "x"
type input "LUCKY ENGINEERING SERVI"
type textarea "x"
type input "LUCKY ENGINEERING SERVIC"
type textarea "x"
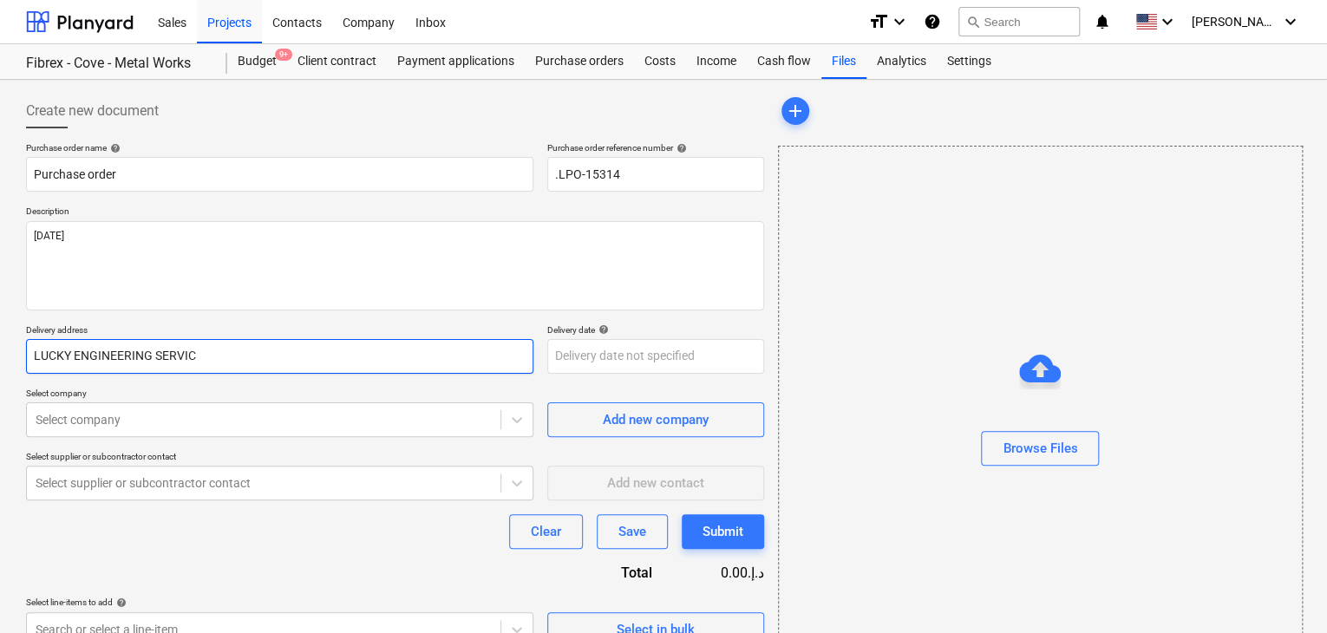
type input "LUCKY ENGINEERING SERVICE"
type textarea "x"
type input "LUCKY ENGINEERING SERVICES"
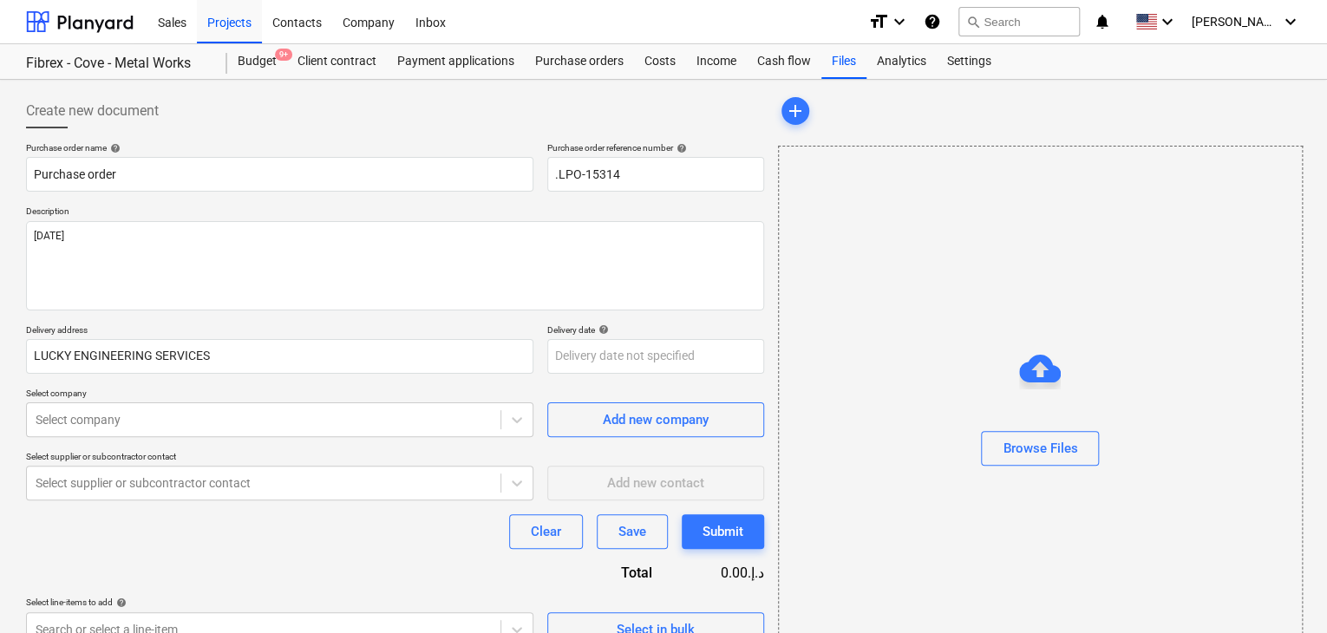
click at [544, 348] on div "Delivery address LUCKY ENGINEERING SERVICES Delivery date help Press the down a…" at bounding box center [395, 348] width 738 height 49
click at [576, 356] on body "Sales Projects Contacts Company Inbox format_size keyboard_arrow_down help sear…" at bounding box center [663, 316] width 1327 height 633
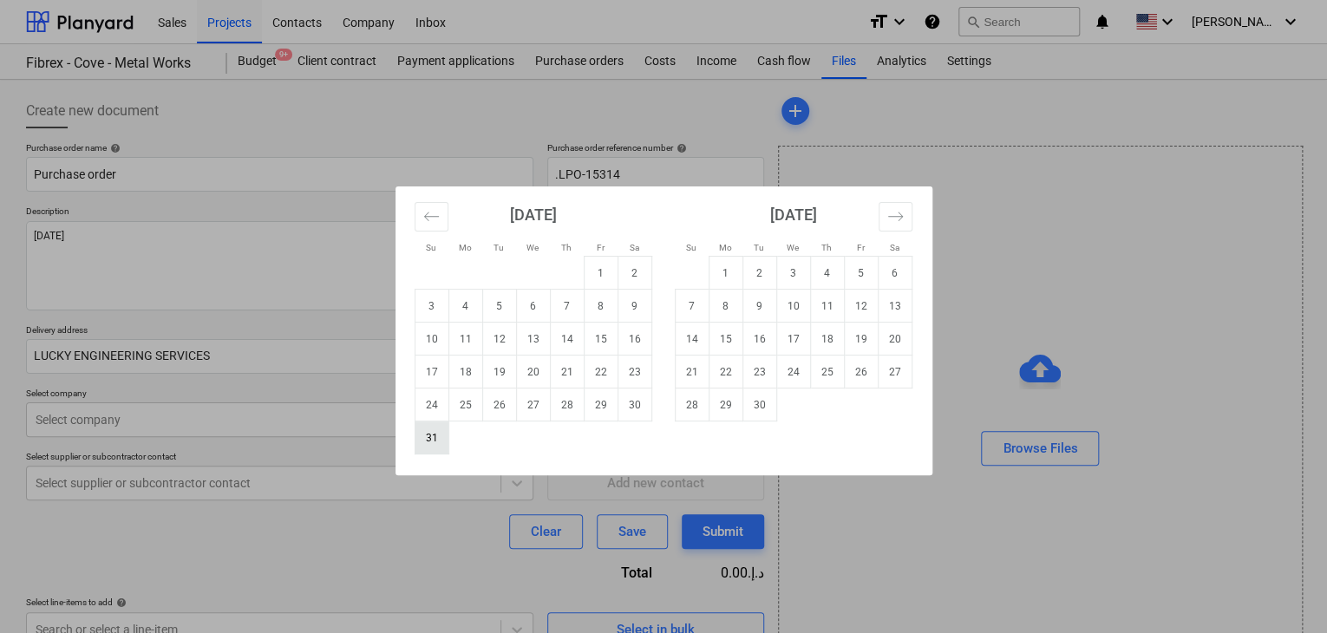
click at [427, 443] on td "31" at bounding box center [431, 437] width 34 height 33
type textarea "x"
type input "[DATE]"
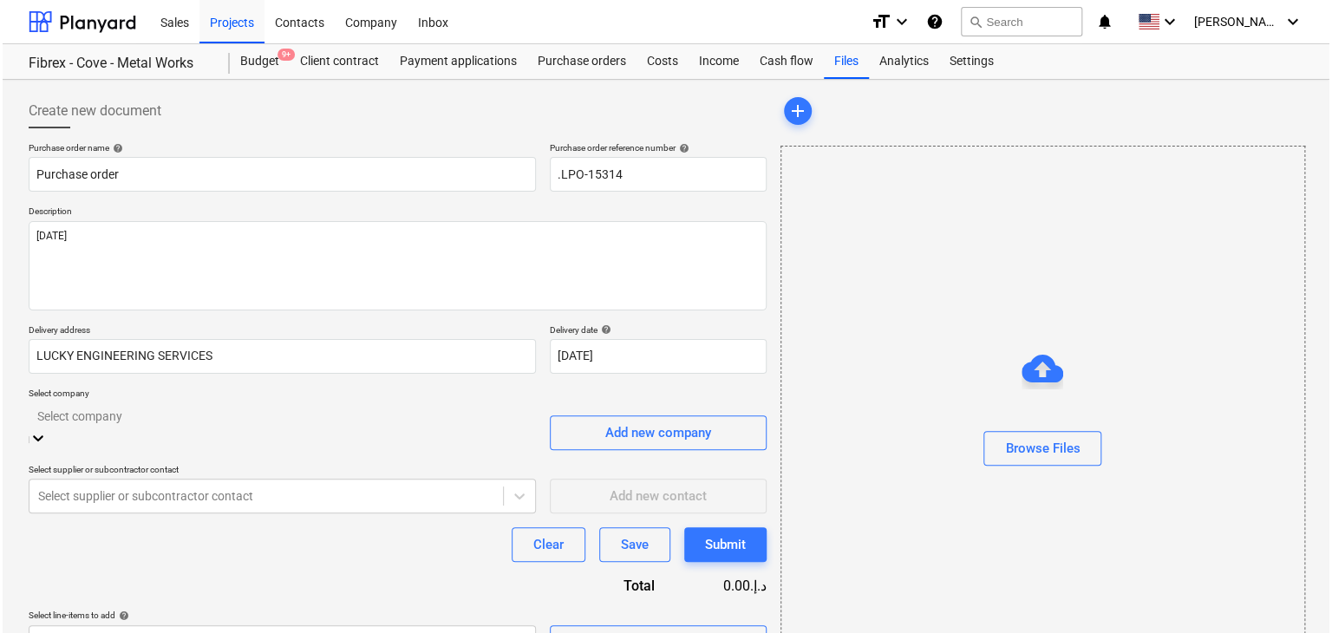
scroll to position [62, 0]
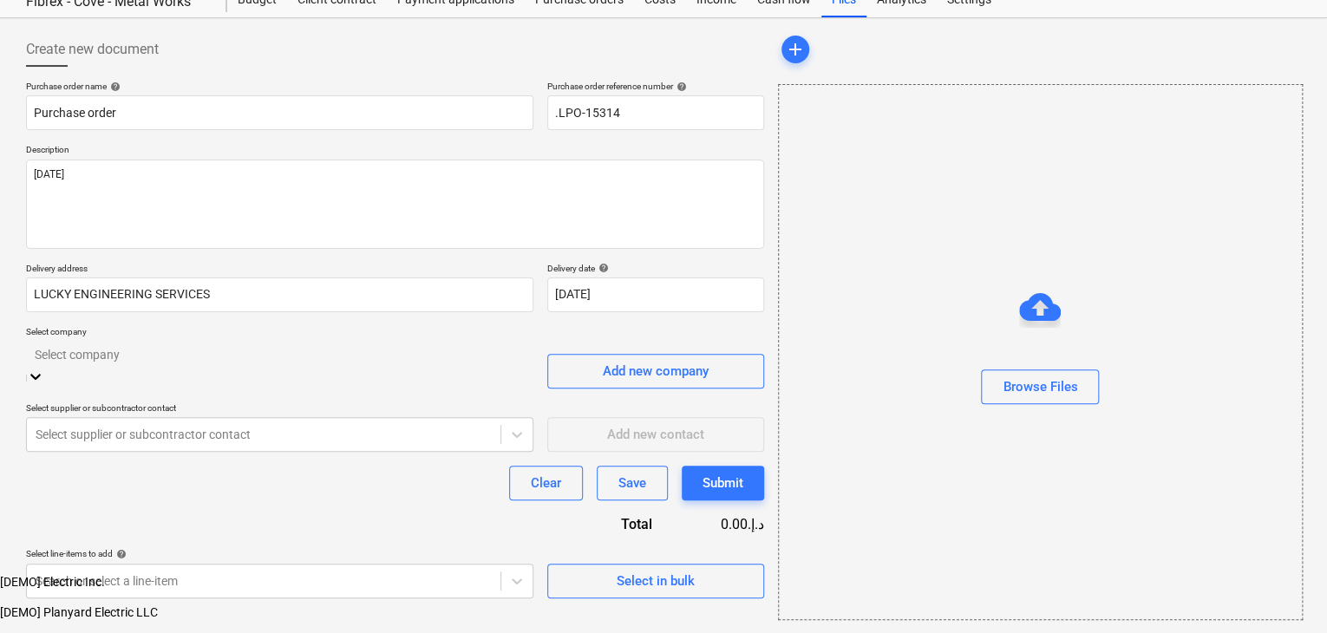
click at [184, 425] on body "Sales Projects Contacts Company Inbox format_size keyboard_arrow_down help sear…" at bounding box center [663, 347] width 1327 height 818
click at [173, 358] on div at bounding box center [280, 354] width 490 height 20
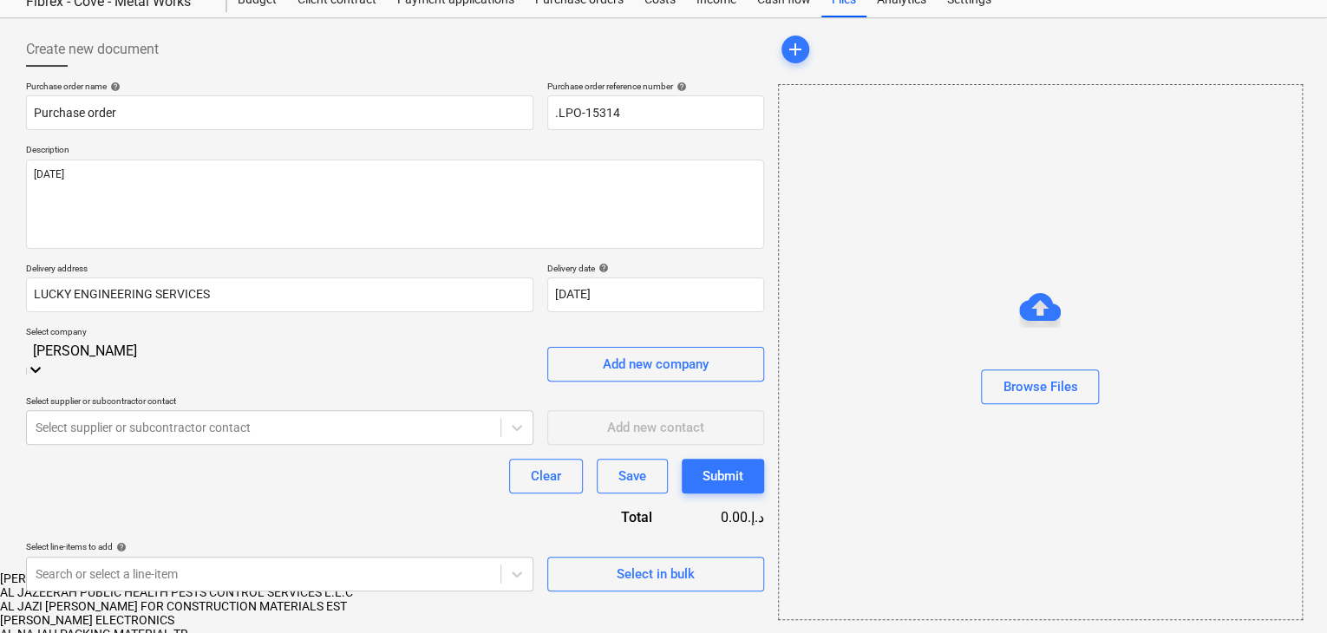
type input "J"
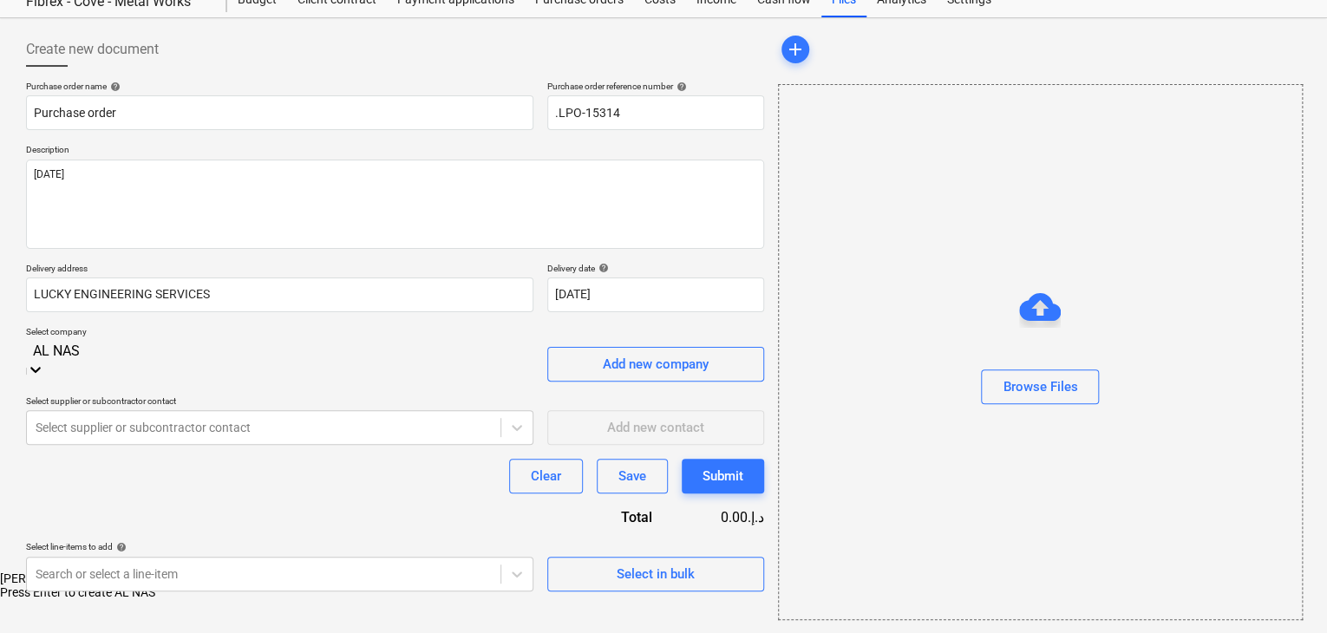
type input "[PERSON_NAME]"
click at [168, 571] on div "[PERSON_NAME] TRADING CO LLC" at bounding box center [663, 578] width 1327 height 14
type textarea "x"
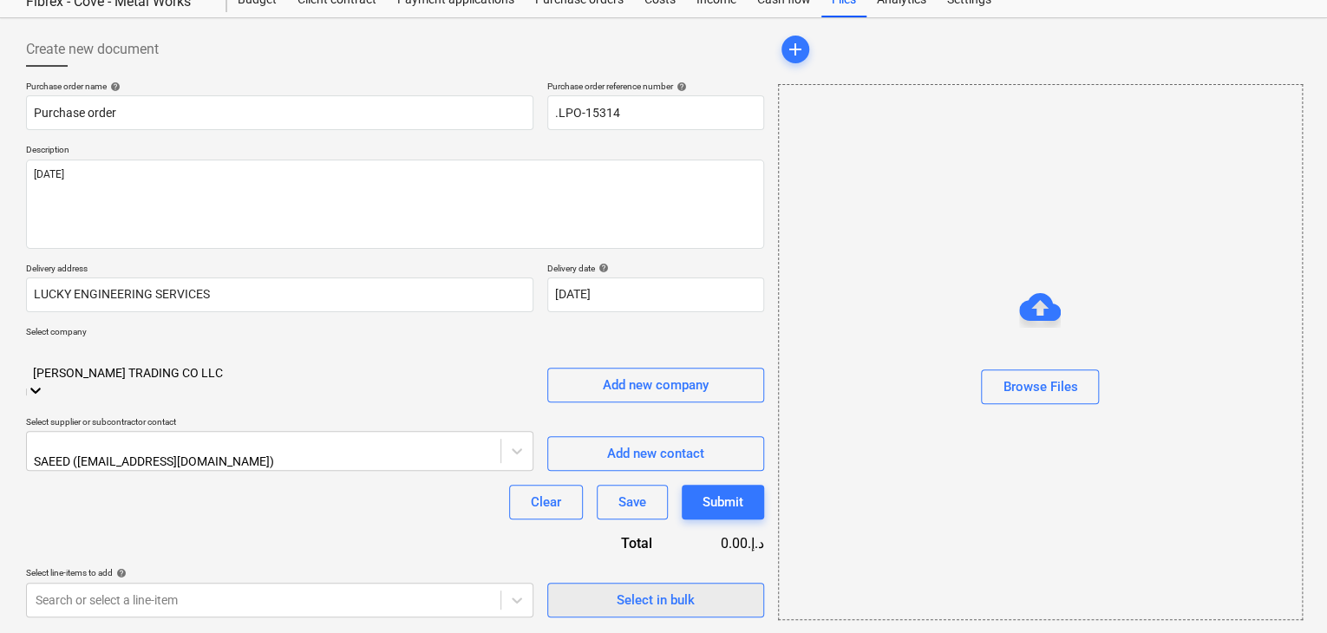
click at [603, 589] on span "Select in bulk" at bounding box center [655, 600] width 173 height 23
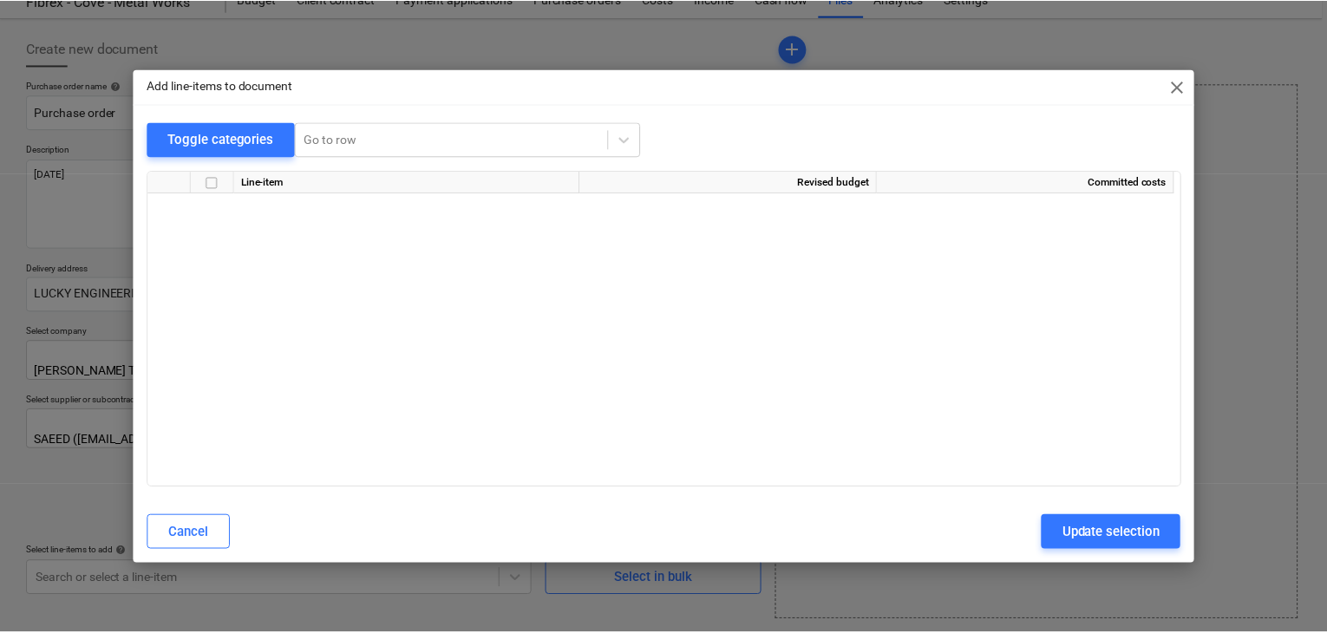
scroll to position [18499, 0]
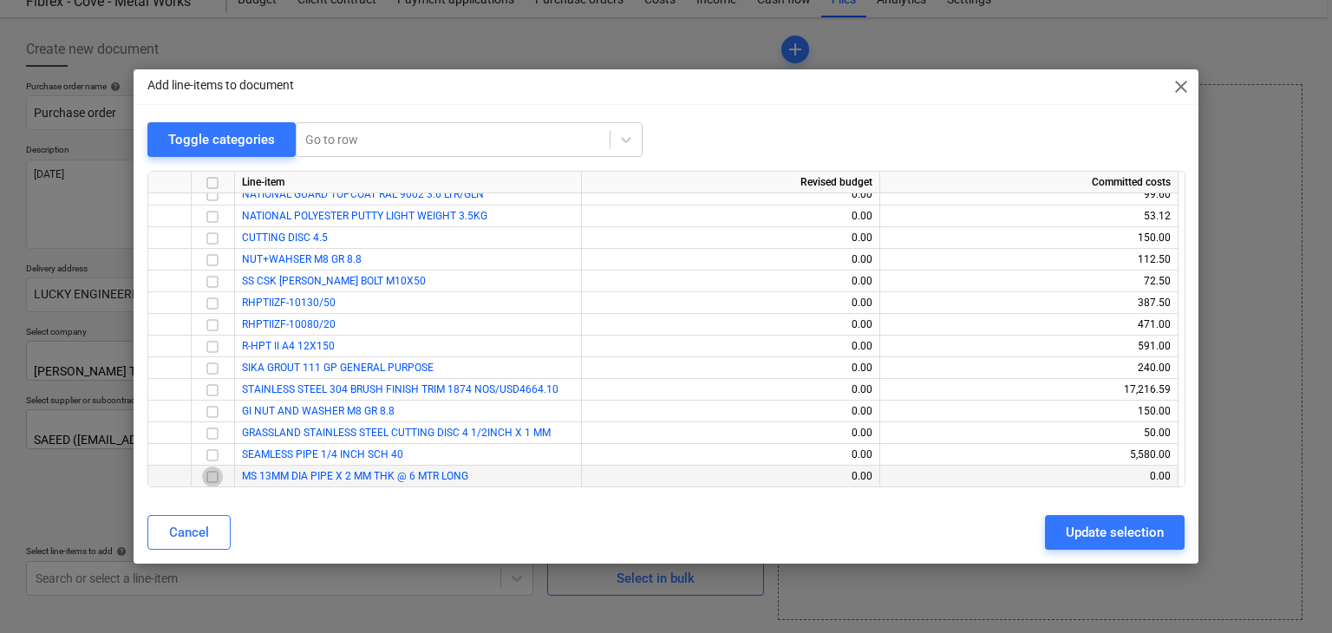
click at [212, 476] on input "checkbox" at bounding box center [212, 476] width 21 height 21
click at [1080, 535] on div "Update selection" at bounding box center [1115, 532] width 98 height 23
type textarea "x"
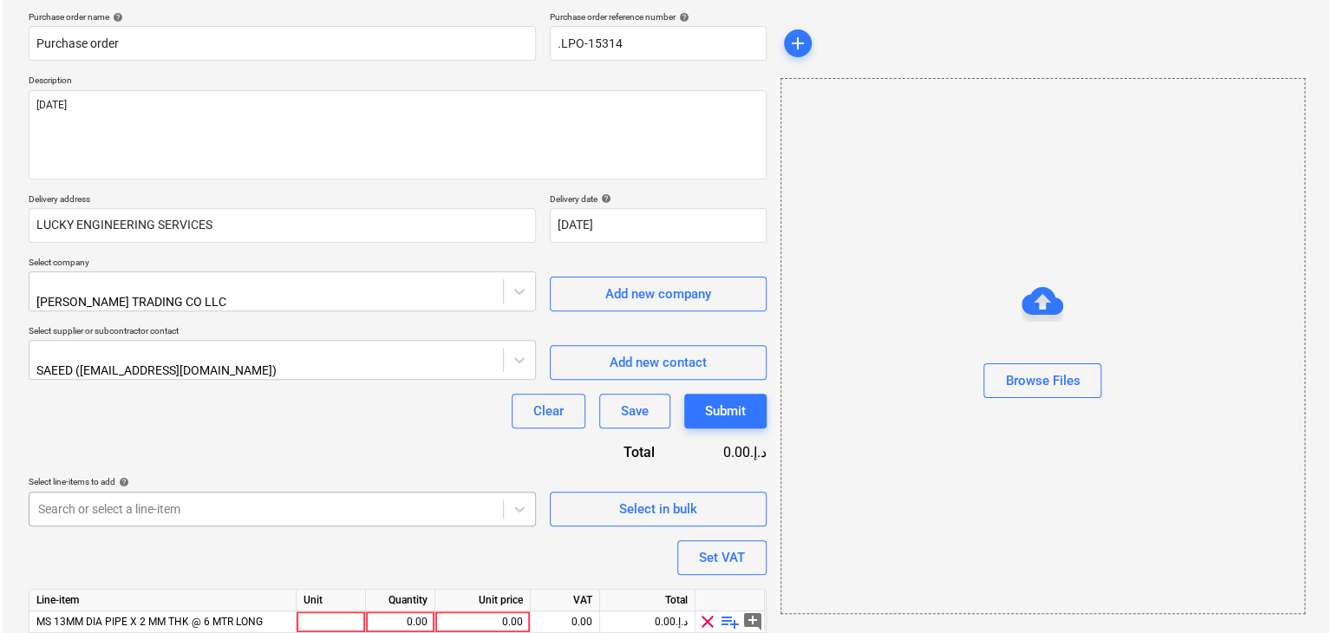
scroll to position [191, 0]
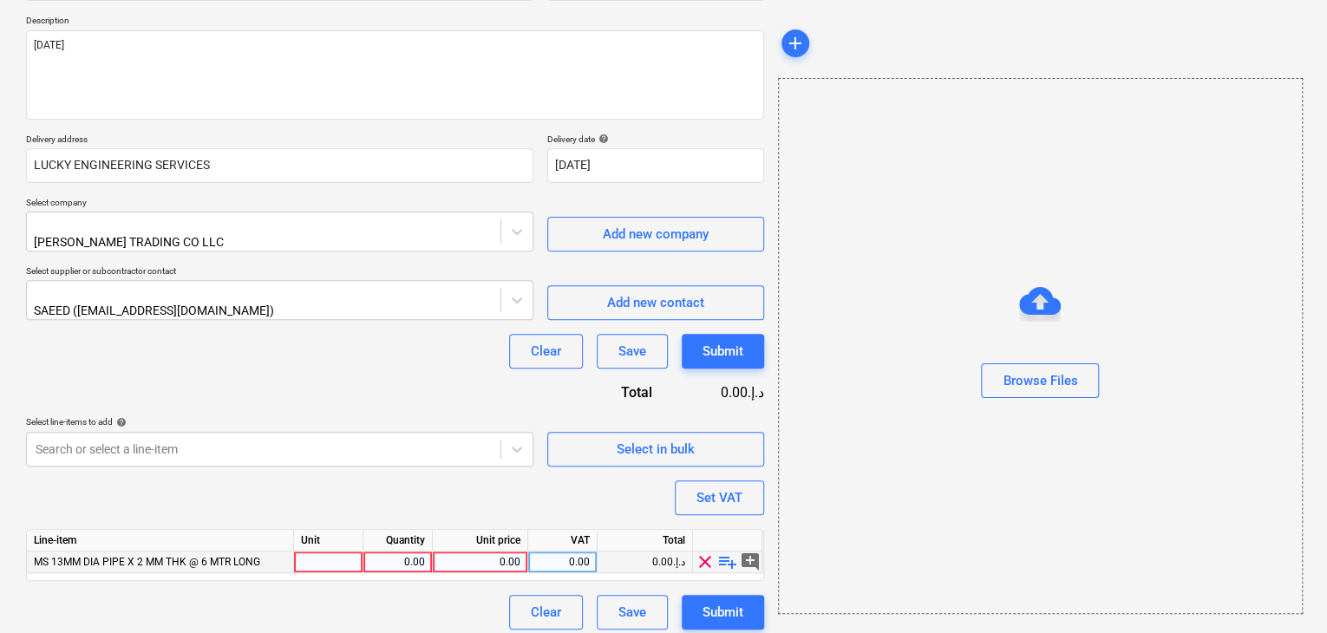
click at [290, 556] on div "MS 13MM DIA PIPE X 2 MM THK @ 6 MTR LONG" at bounding box center [160, 562] width 267 height 22
click at [310, 556] on div at bounding box center [328, 562] width 69 height 22
type input "NOS"
type textarea "x"
click at [391, 561] on div "0.00" at bounding box center [397, 562] width 55 height 22
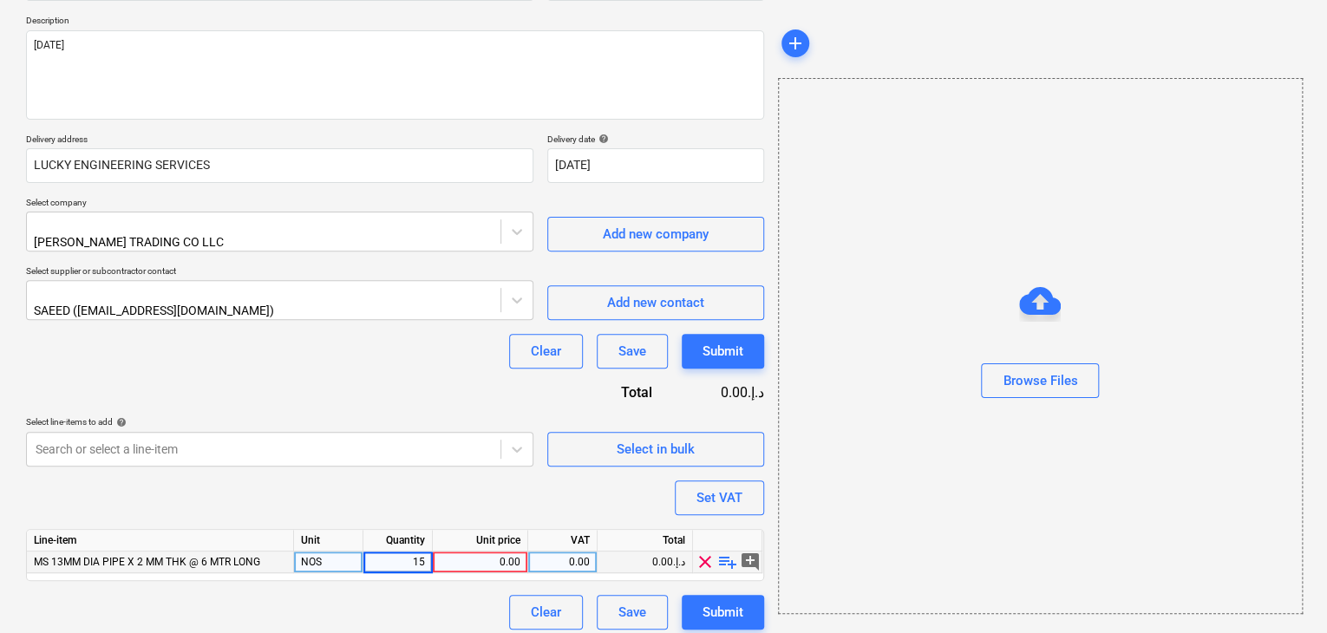
type input "150"
type textarea "x"
click at [466, 551] on div "0.00" at bounding box center [480, 562] width 81 height 22
type input "31"
type textarea "x"
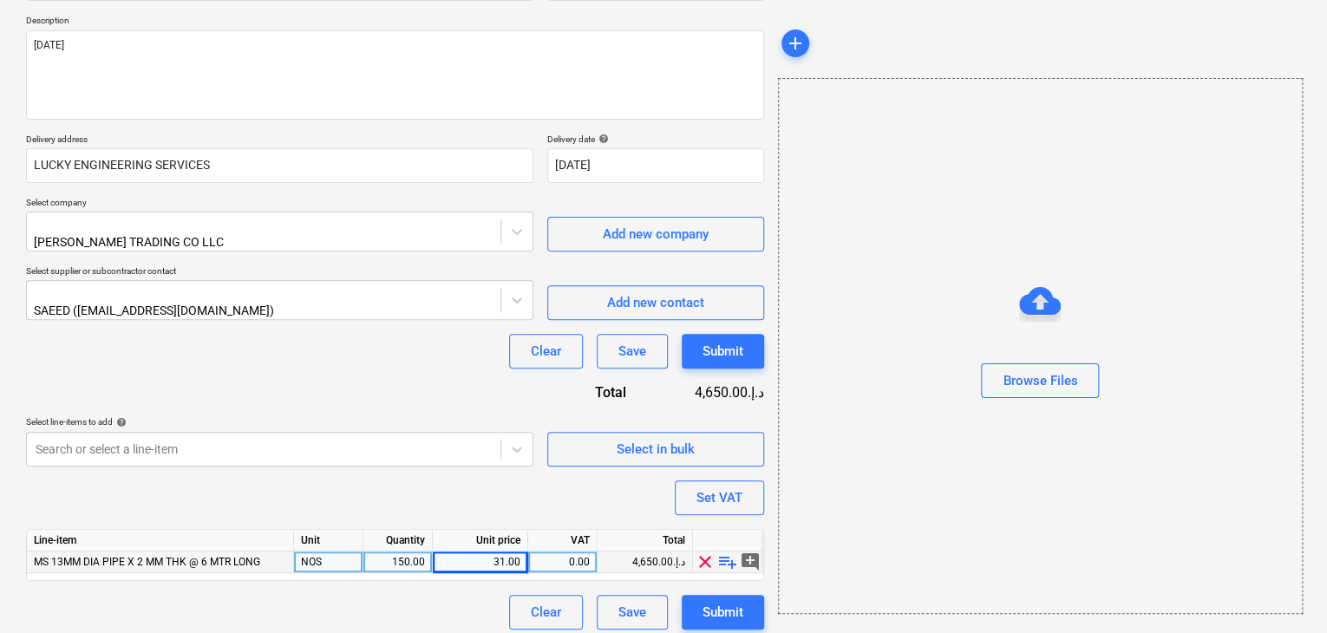
click at [908, 526] on div "Browse Files" at bounding box center [1040, 346] width 525 height 536
click at [714, 506] on div "Purchase order name help Purchase order Purchase order reference number help .L…" at bounding box center [395, 290] width 738 height 678
click at [713, 486] on div "Set VAT" at bounding box center [719, 497] width 46 height 23
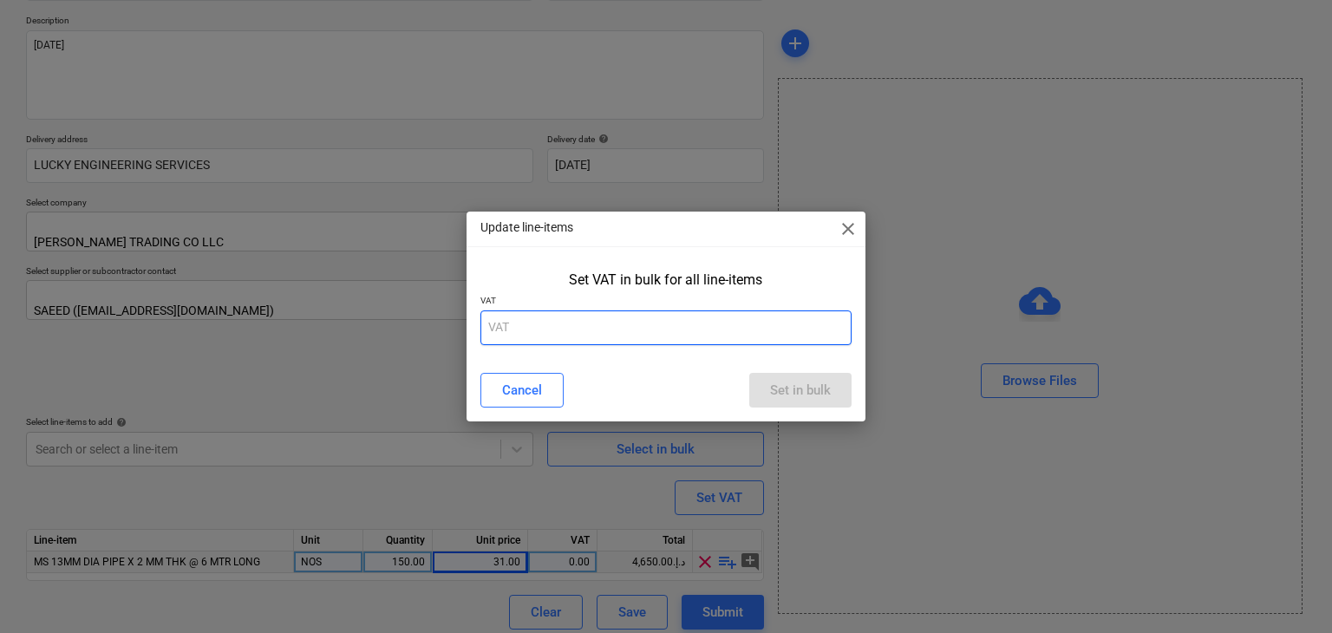
click at [549, 327] on input "text" at bounding box center [666, 327] width 372 height 35
type input "5"
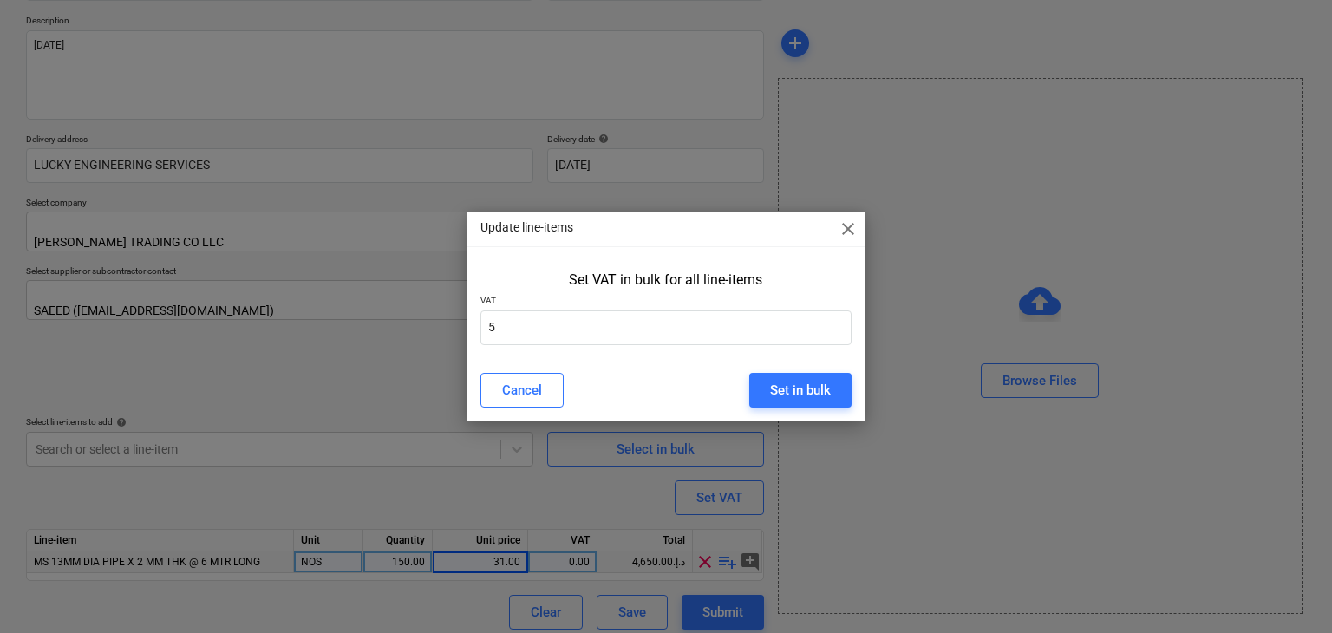
click at [766, 370] on div "Cancel Set in bulk" at bounding box center [666, 390] width 393 height 49
click at [791, 386] on div "Set in bulk" at bounding box center [800, 390] width 61 height 23
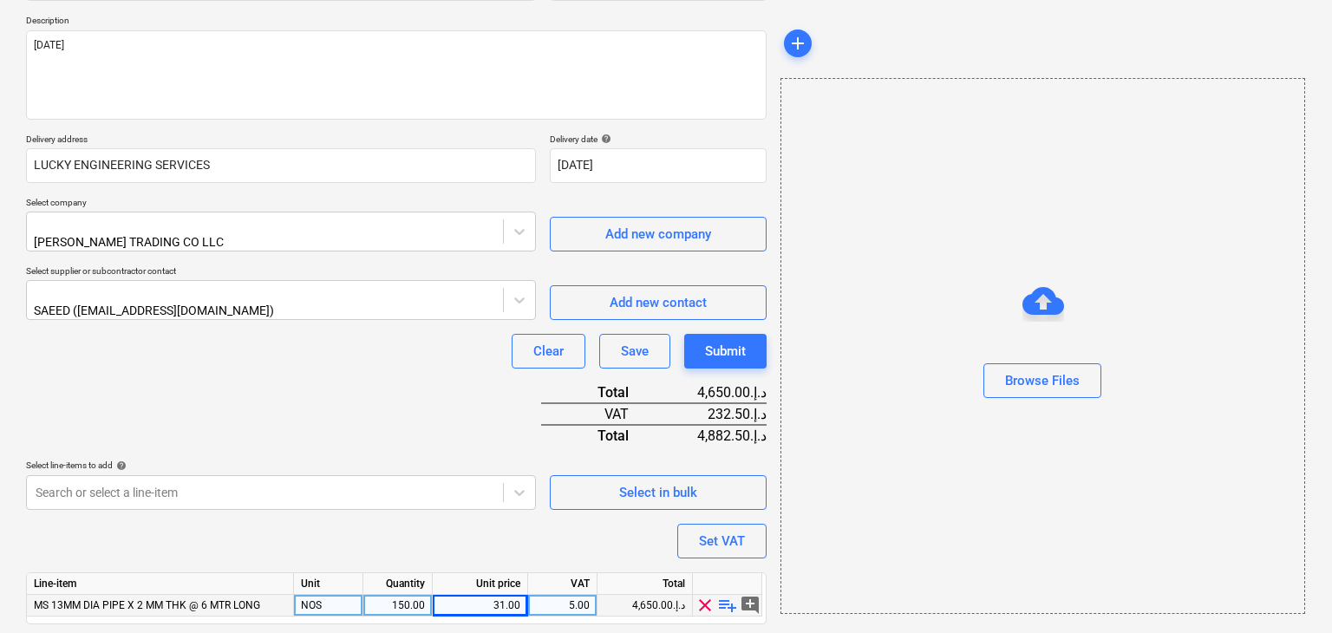
scroll to position [233, 0]
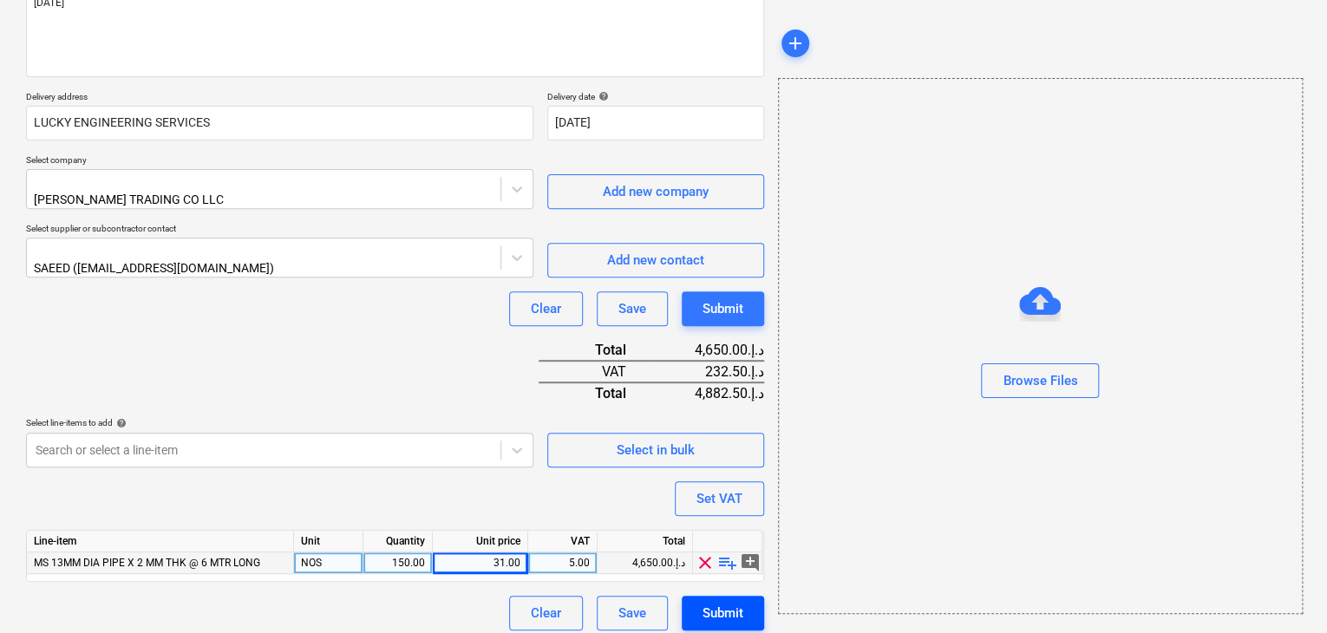
click at [720, 602] on div "Submit" at bounding box center [722, 613] width 41 height 23
type textarea "x"
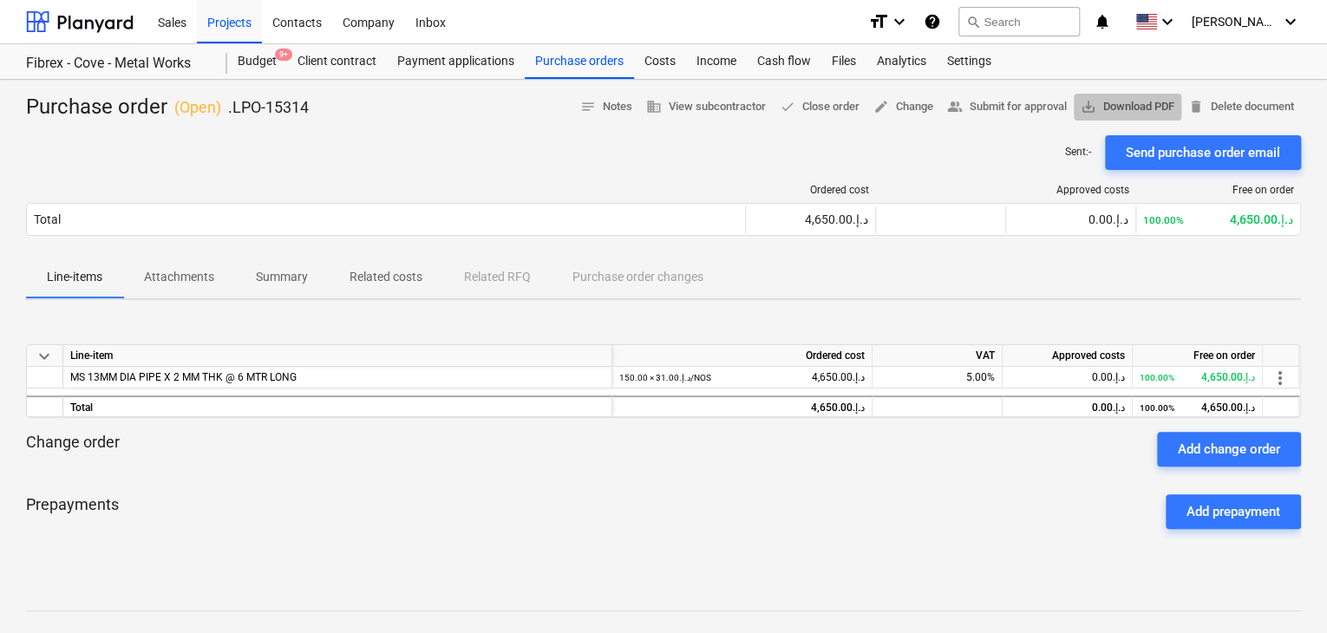
click at [1115, 109] on span "save_alt Download PDF" at bounding box center [1127, 107] width 94 height 20
